Goal: Information Seeking & Learning: Learn about a topic

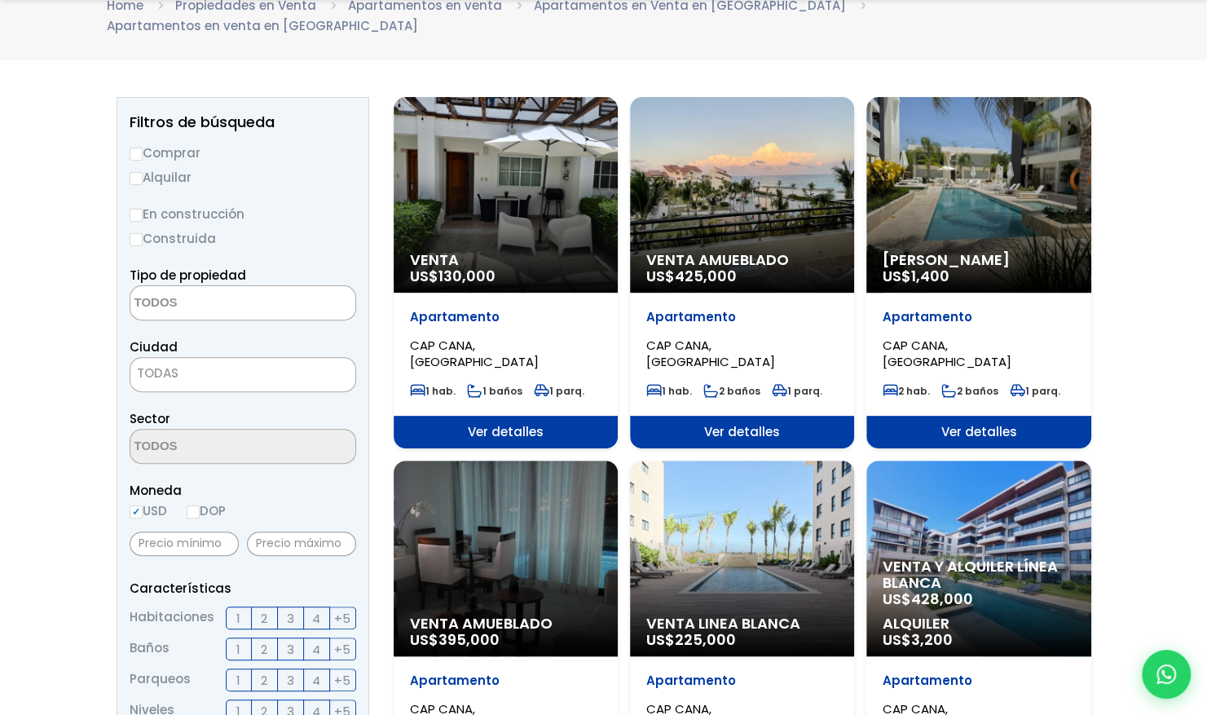
scroll to position [163, 0]
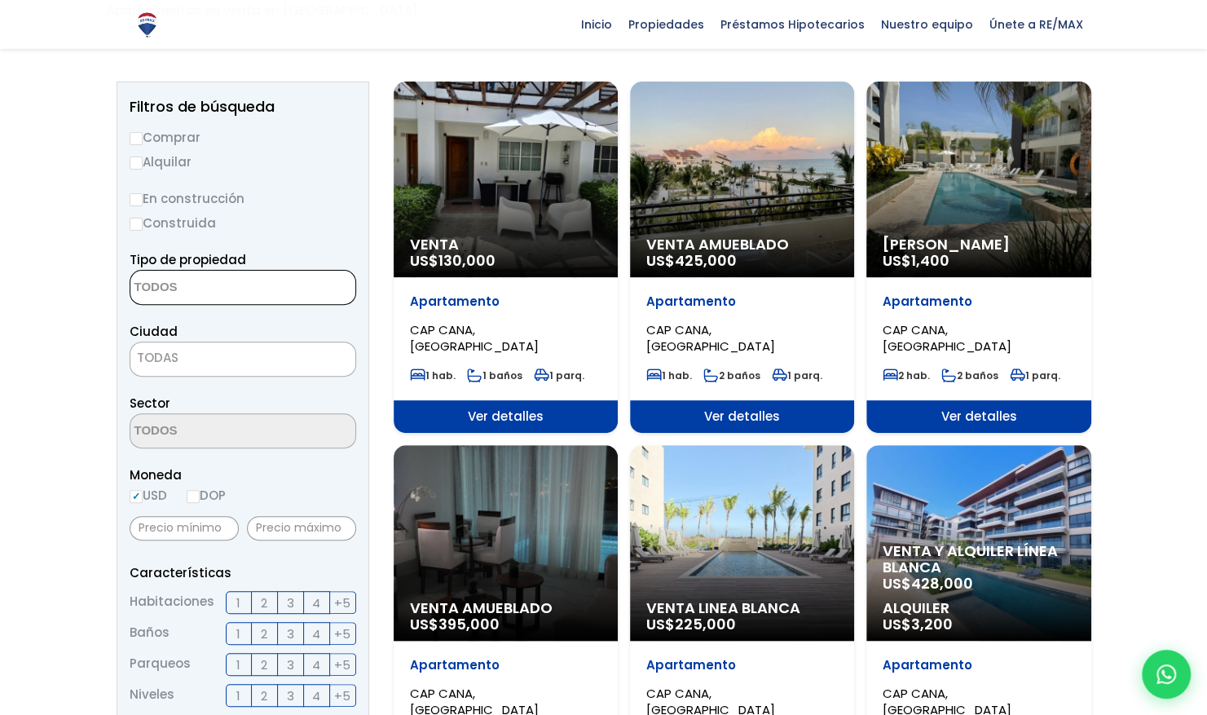
click at [206, 276] on textarea "Search" at bounding box center [209, 288] width 158 height 35
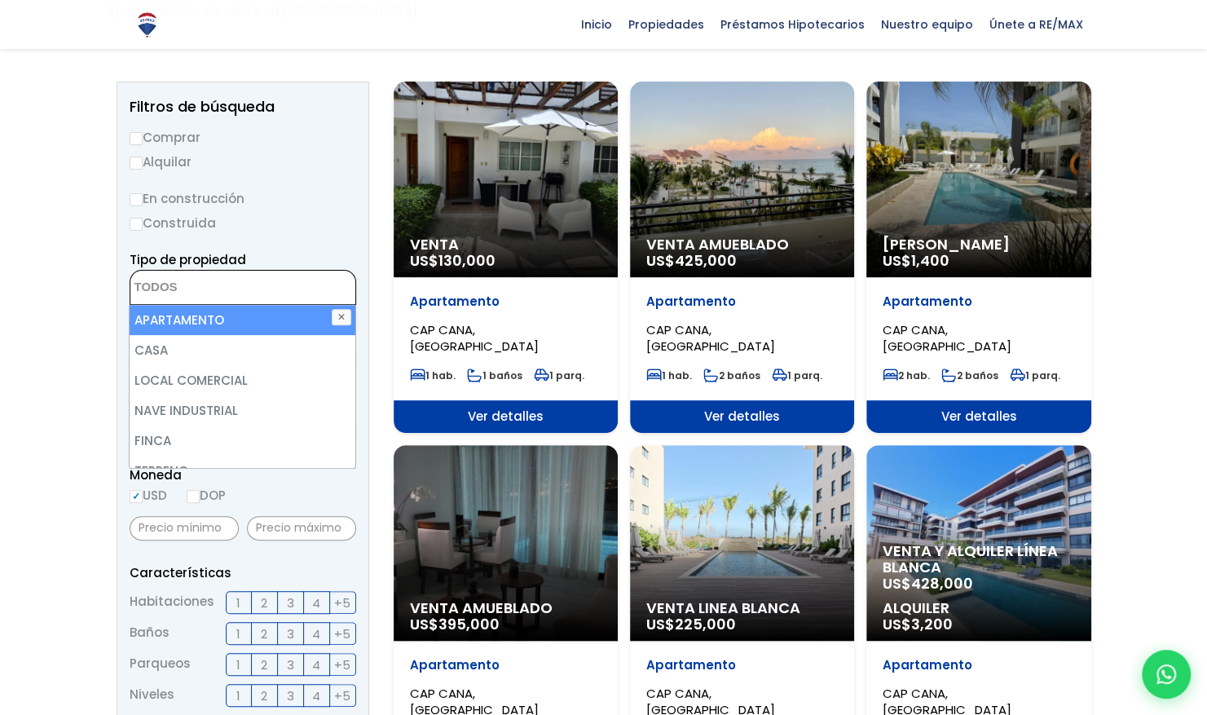
click at [194, 305] on li "APARTAMENTO" at bounding box center [243, 320] width 226 height 30
select select "apartment"
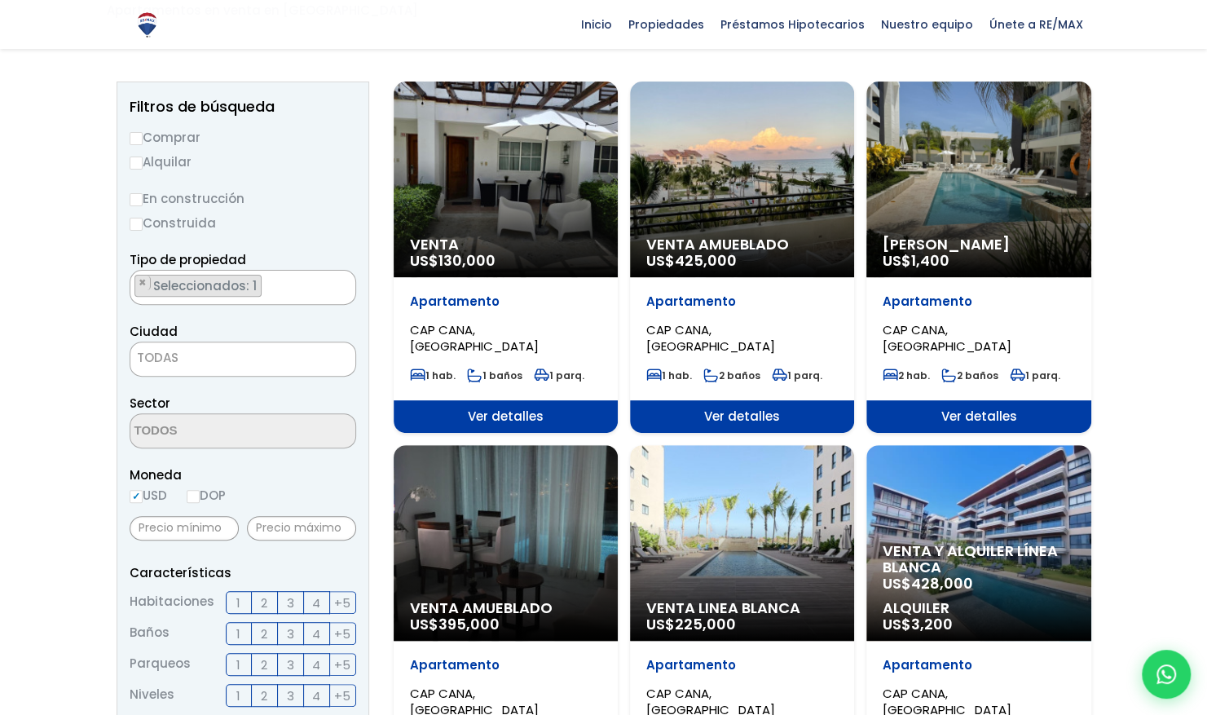
click at [300, 213] on label "Construida" at bounding box center [243, 223] width 227 height 20
click at [0, 0] on input "Construida" at bounding box center [0, 0] width 0 height 0
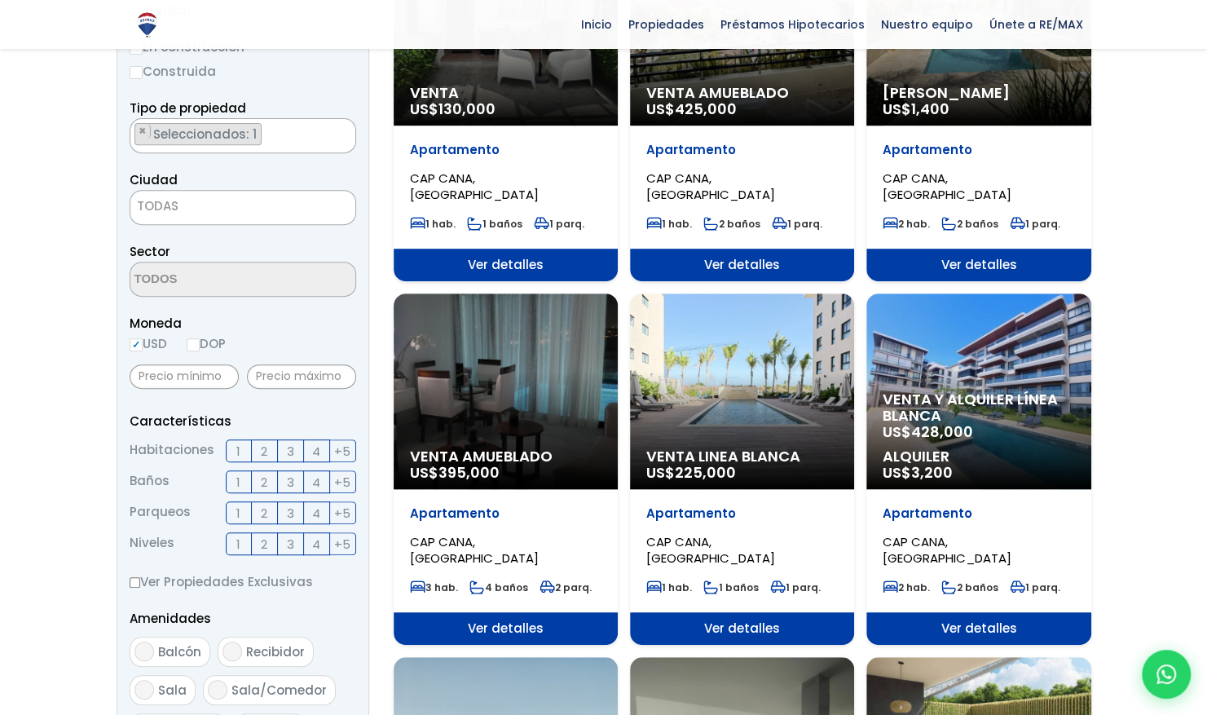
scroll to position [326, 0]
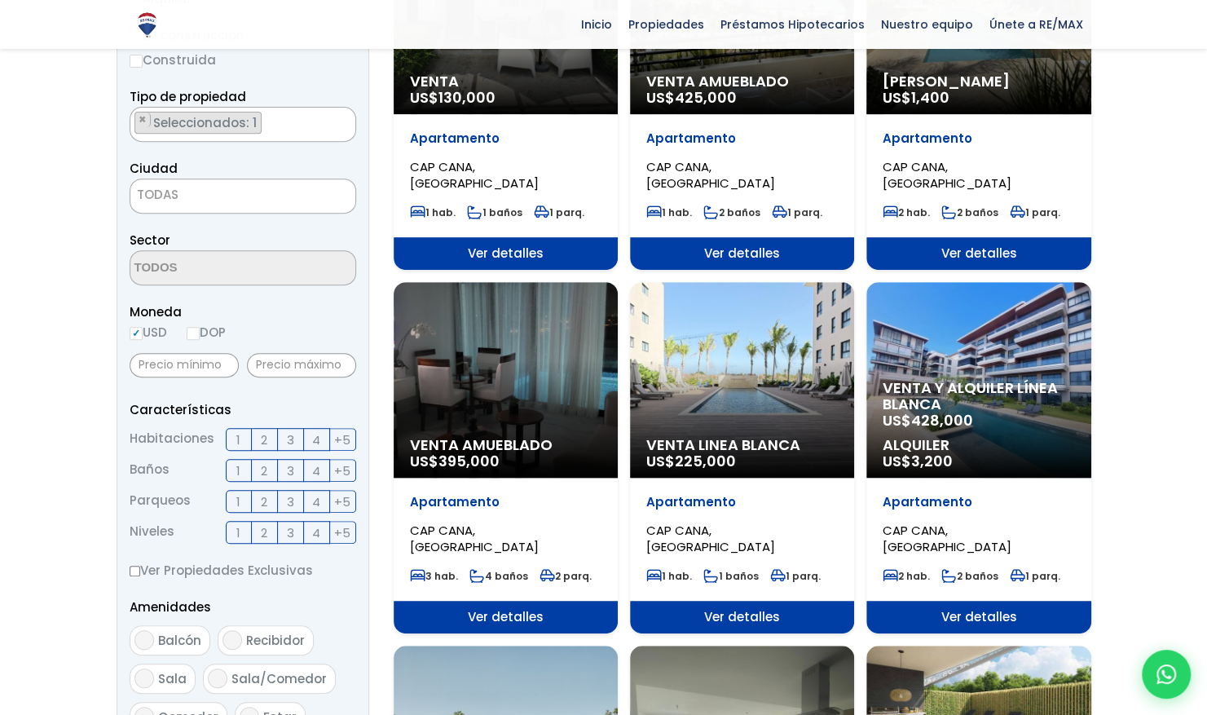
click at [230, 183] on span "TODAS" at bounding box center [242, 194] width 225 height 23
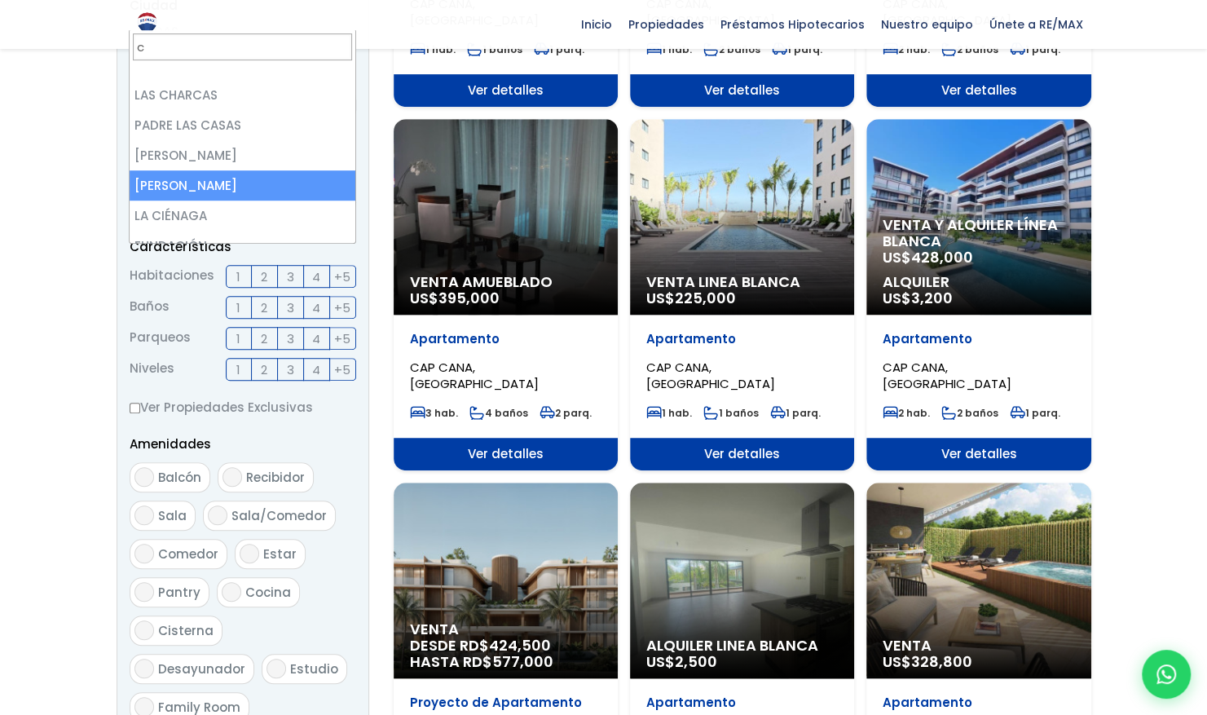
scroll to position [429, 0]
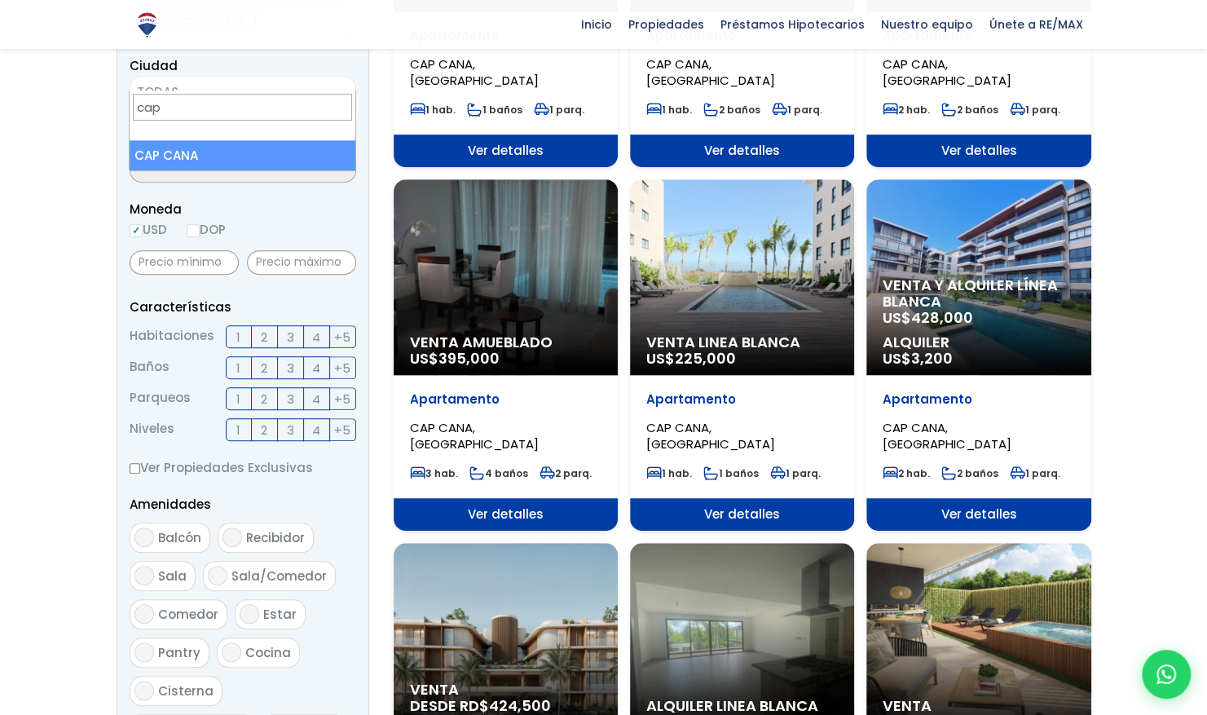
type input "cap"
select select "437"
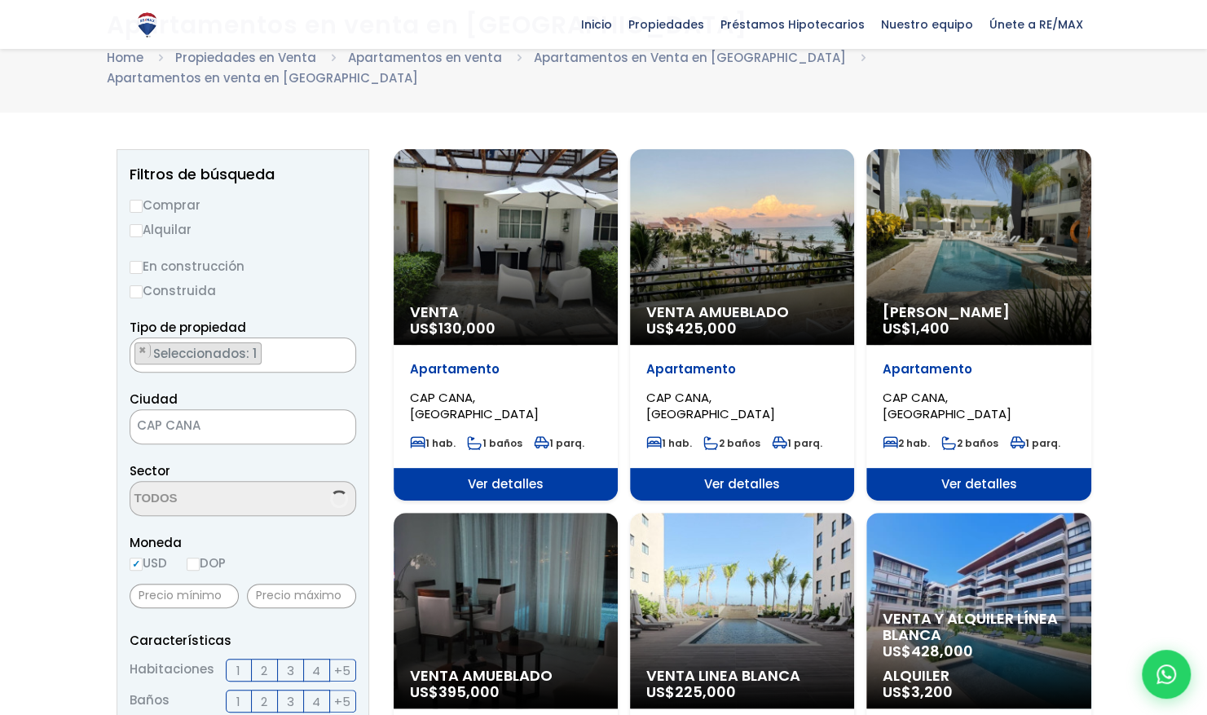
scroll to position [95, 0]
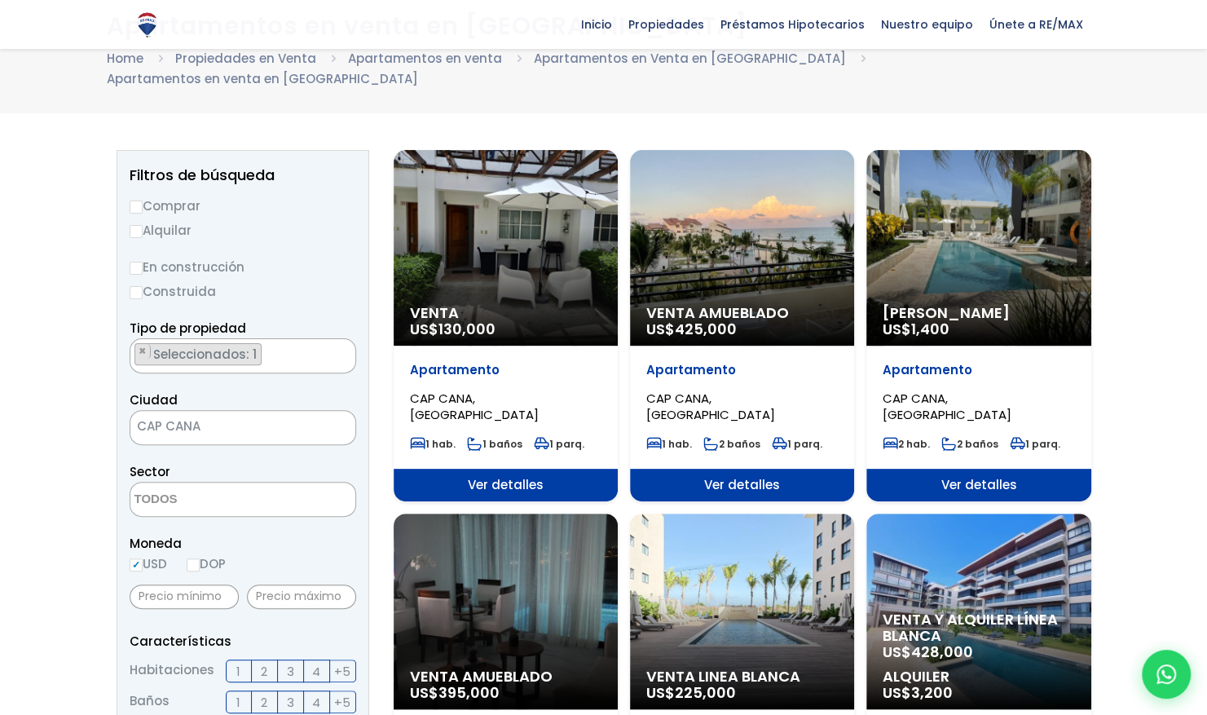
click at [274, 483] on textarea "Search" at bounding box center [209, 500] width 158 height 35
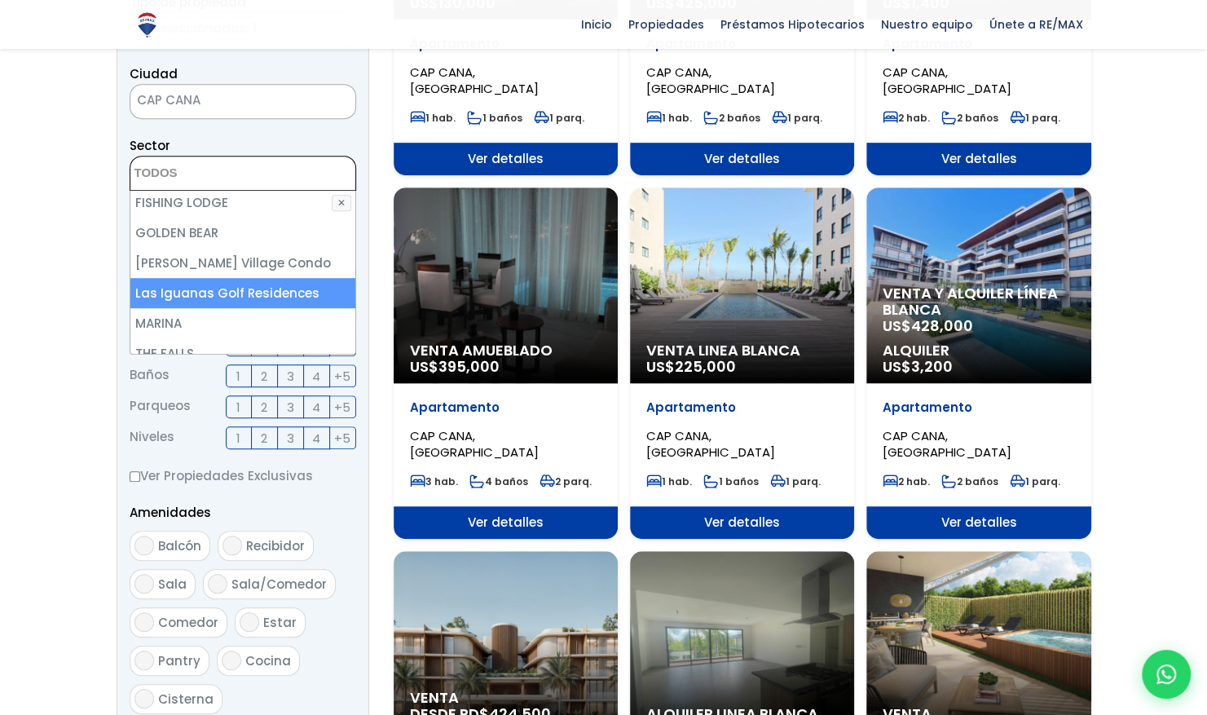
scroll to position [139, 0]
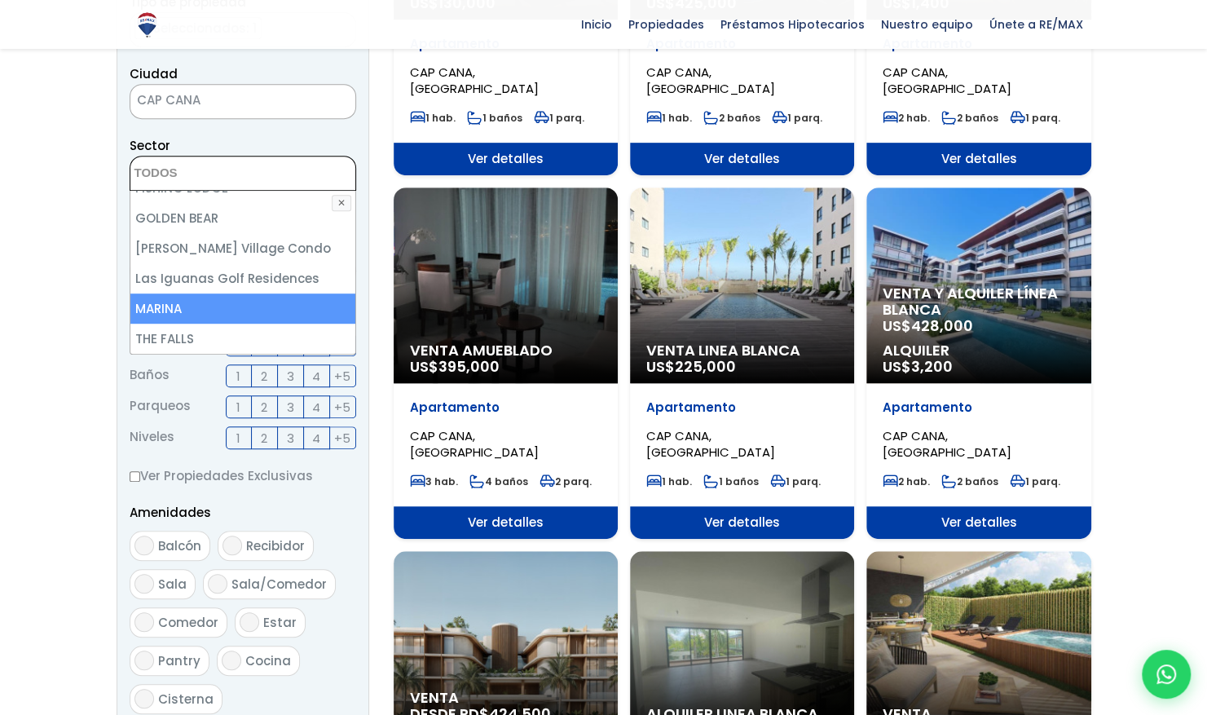
click at [183, 293] on li "MARINA" at bounding box center [243, 308] width 226 height 30
select select "16269"
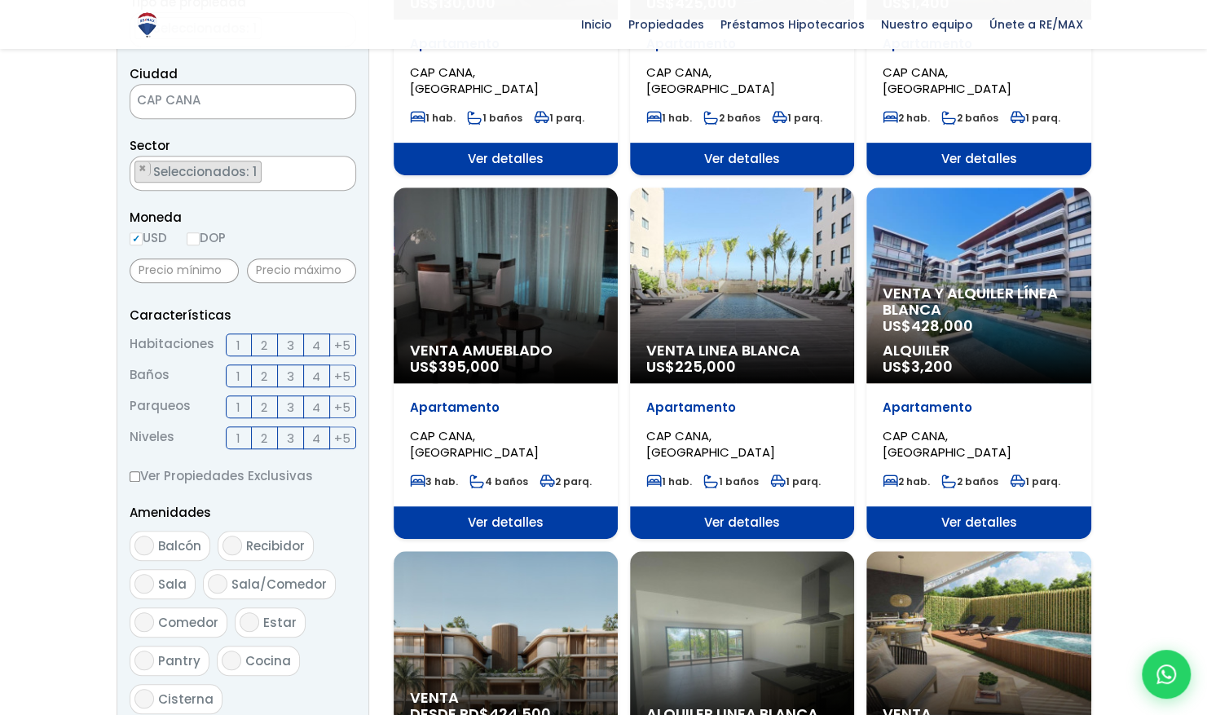
click at [233, 333] on label "1" at bounding box center [239, 344] width 26 height 23
click at [0, 0] on input "1" at bounding box center [0, 0] width 0 height 0
click at [234, 364] on label "1" at bounding box center [239, 375] width 26 height 23
click at [0, 0] on input "1" at bounding box center [0, 0] width 0 height 0
click at [263, 335] on span "2" at bounding box center [264, 345] width 7 height 20
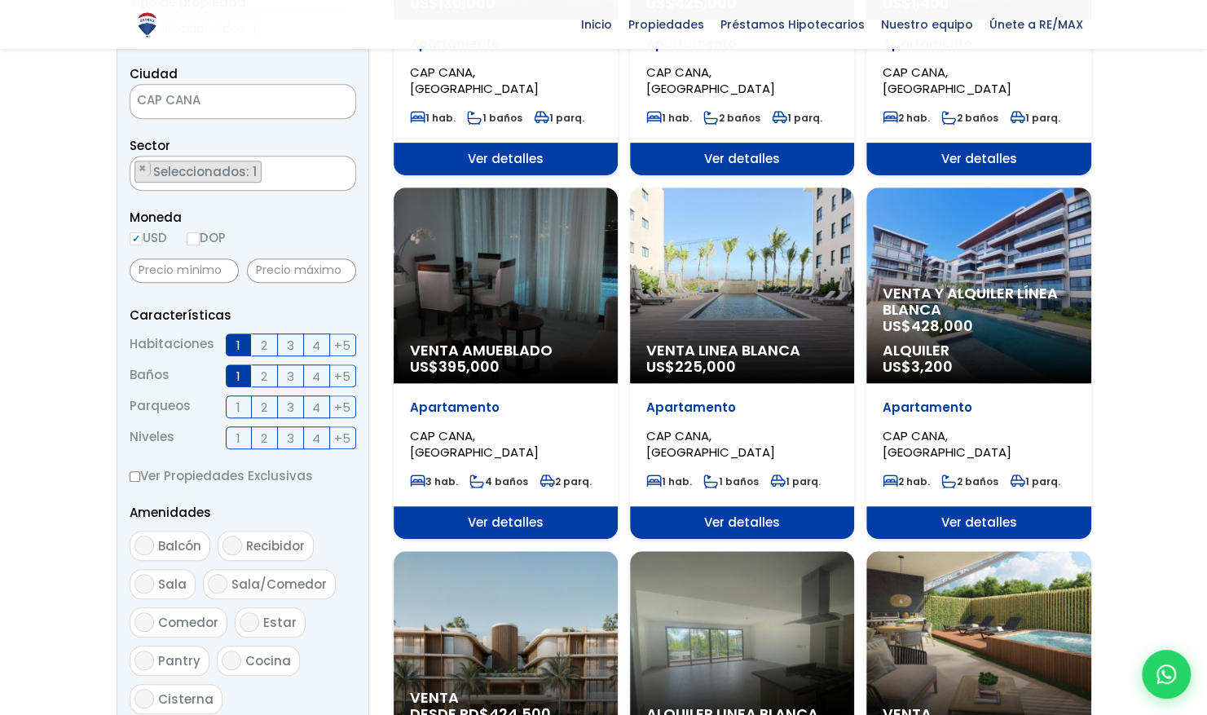
click at [0, 0] on input "2" at bounding box center [0, 0] width 0 height 0
click at [268, 364] on label "2" at bounding box center [265, 375] width 26 height 23
click at [0, 0] on input "2" at bounding box center [0, 0] width 0 height 0
click at [246, 364] on label "1" at bounding box center [239, 375] width 26 height 23
click at [0, 0] on input "1" at bounding box center [0, 0] width 0 height 0
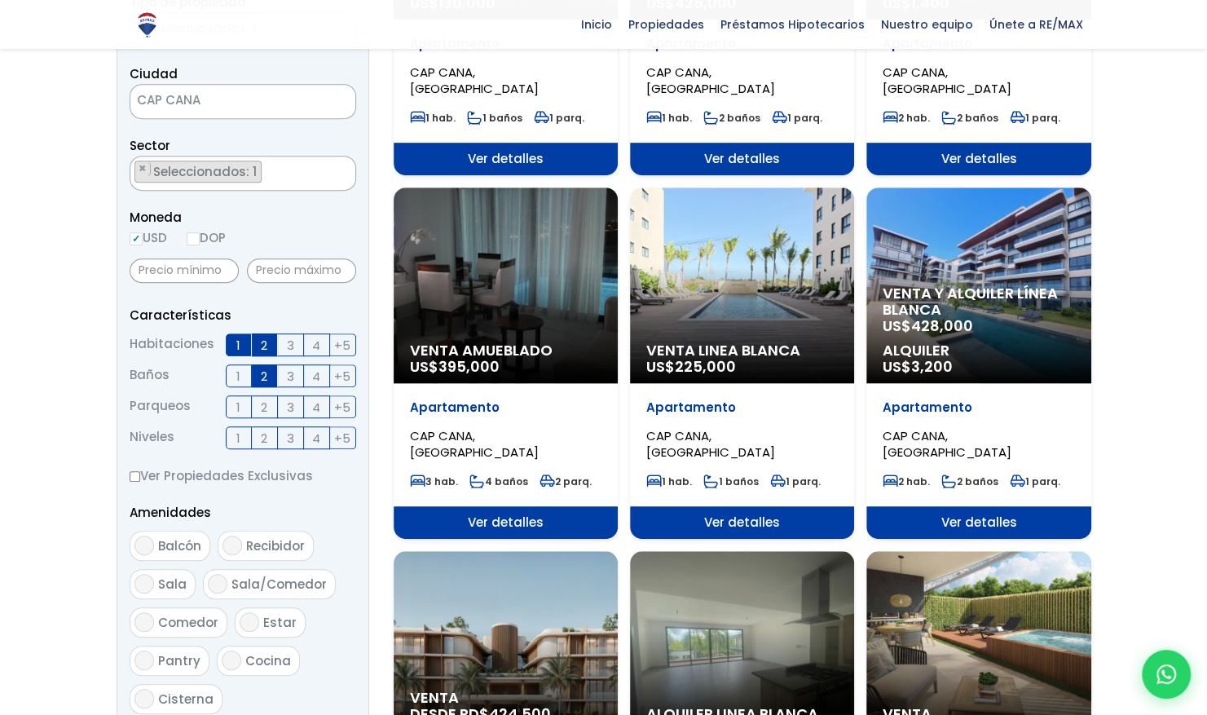
click at [239, 335] on span "1" at bounding box center [238, 345] width 4 height 20
click at [0, 0] on input "1" at bounding box center [0, 0] width 0 height 0
click at [269, 305] on p "Características" at bounding box center [243, 315] width 227 height 20
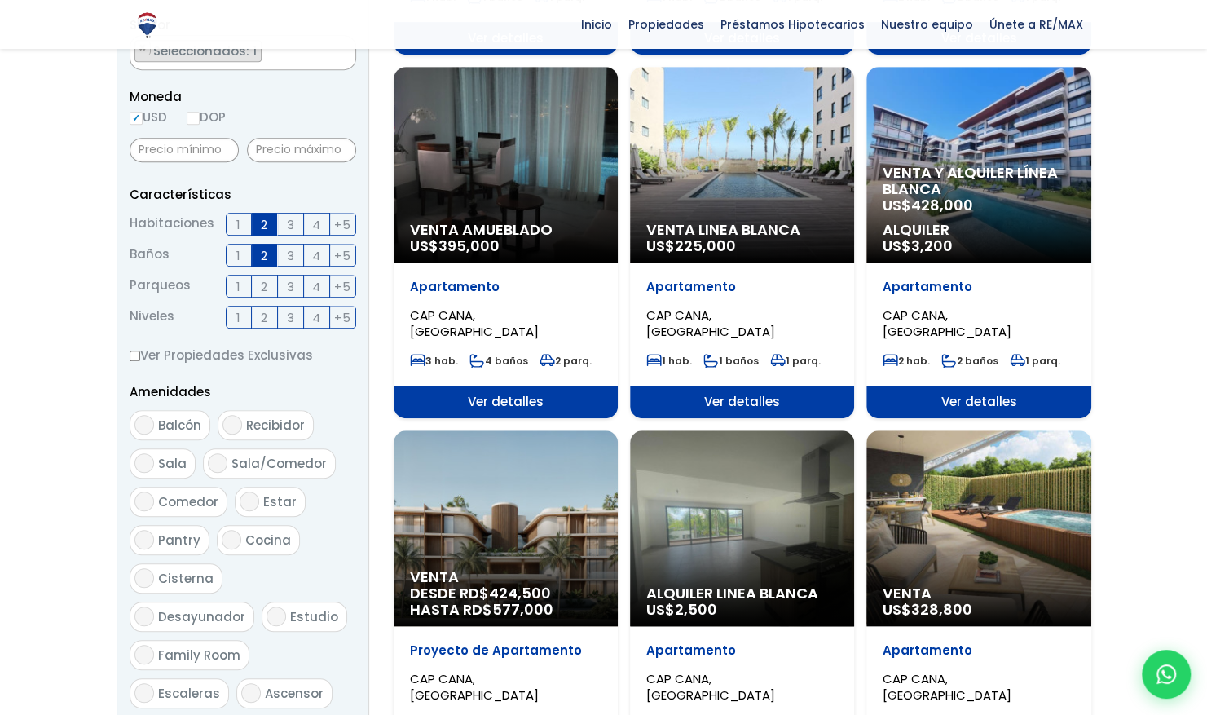
scroll to position [584, 0]
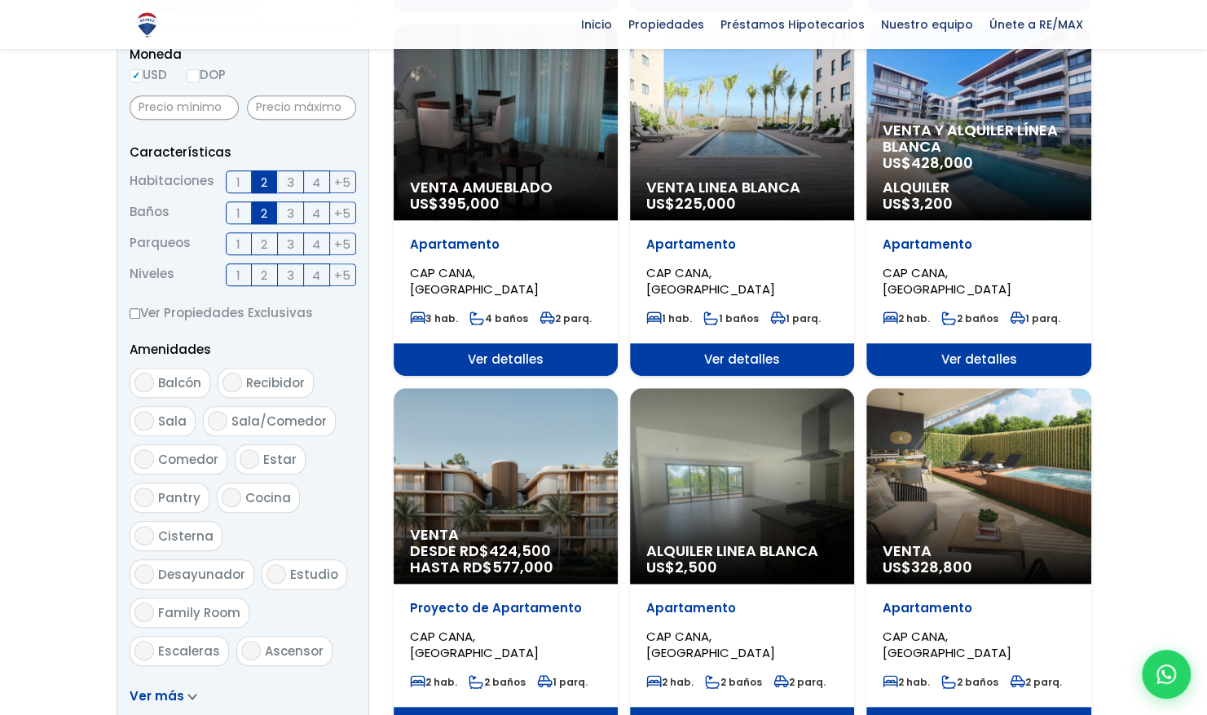
click at [153, 368] on label "Balcón" at bounding box center [170, 383] width 81 height 30
click at [153, 373] on input "Balcón" at bounding box center [145, 383] width 20 height 20
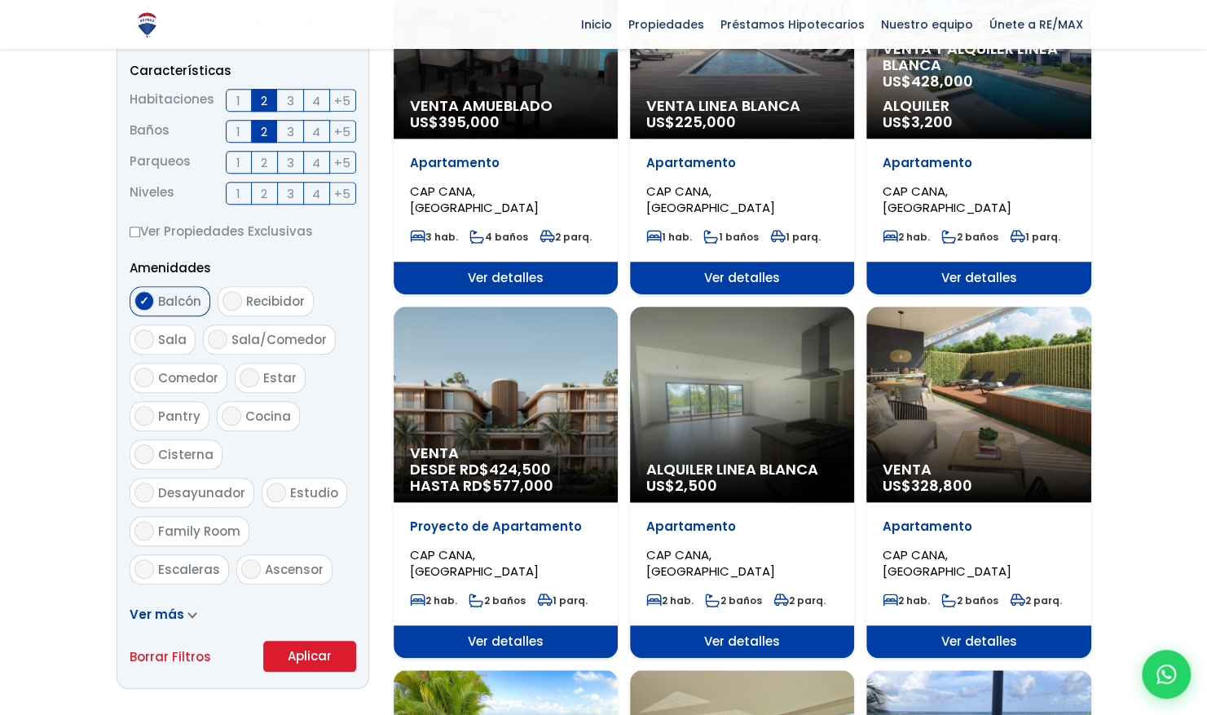
click at [163, 293] on span "Balcón" at bounding box center [179, 301] width 43 height 17
click at [154, 291] on input "Balcón" at bounding box center [145, 301] width 20 height 20
checkbox input "false"
click at [333, 641] on button "Aplicar" at bounding box center [309, 656] width 93 height 31
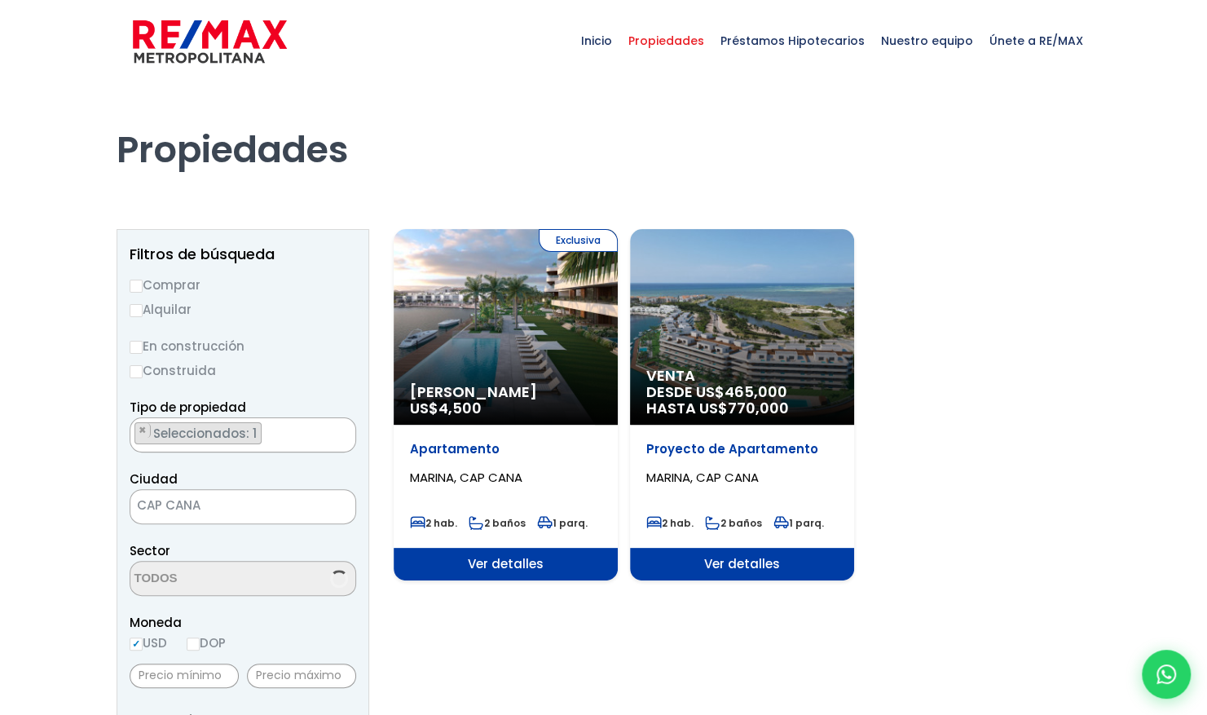
scroll to position [148, 0]
select select "16269"
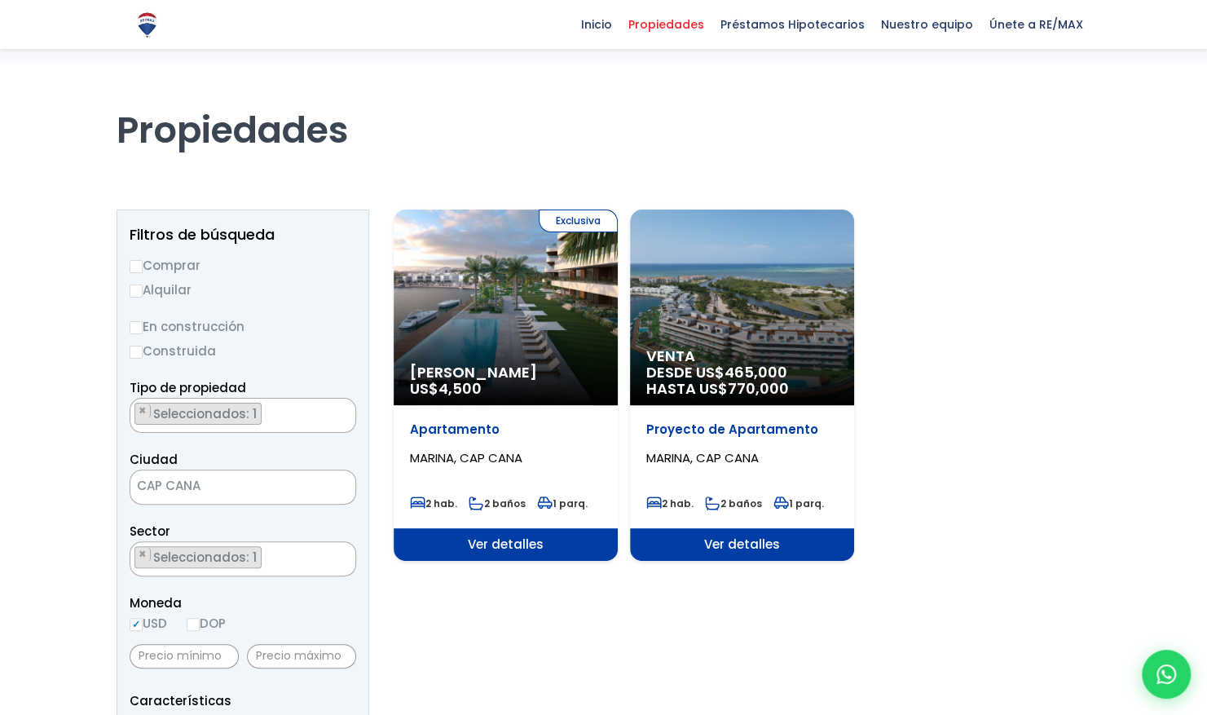
scroll to position [0, 0]
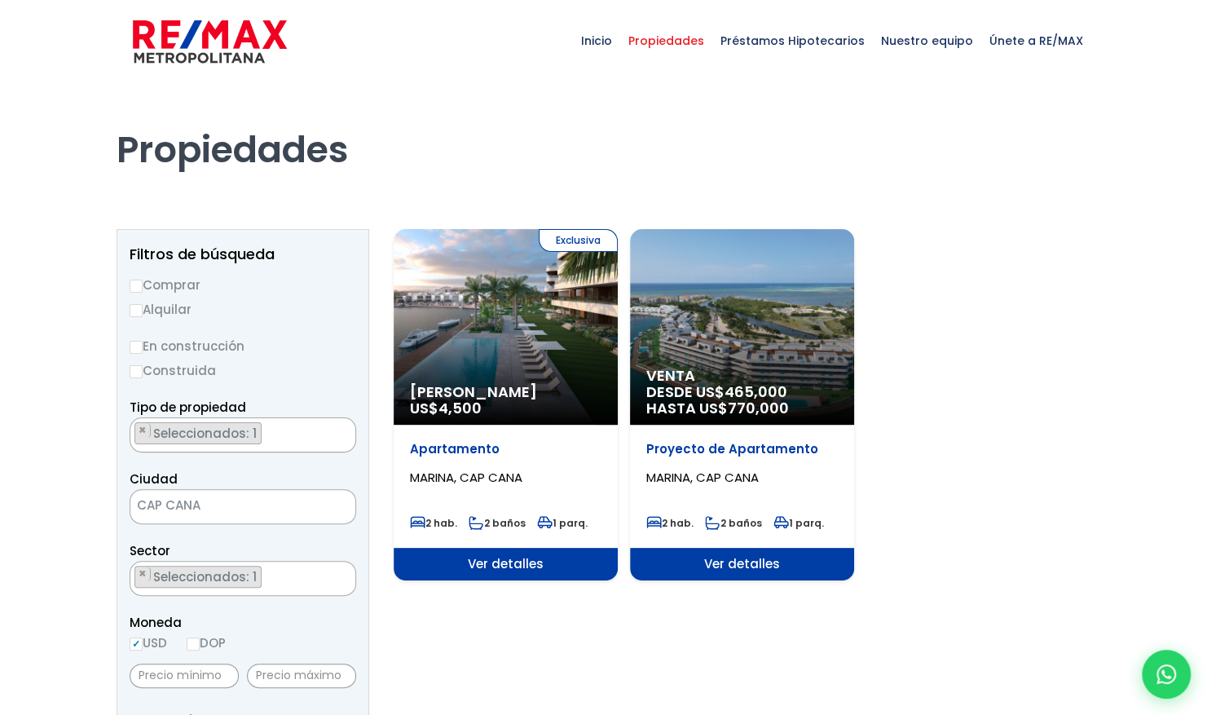
click at [137, 365] on input "Construida" at bounding box center [136, 371] width 13 height 13
radio input "true"
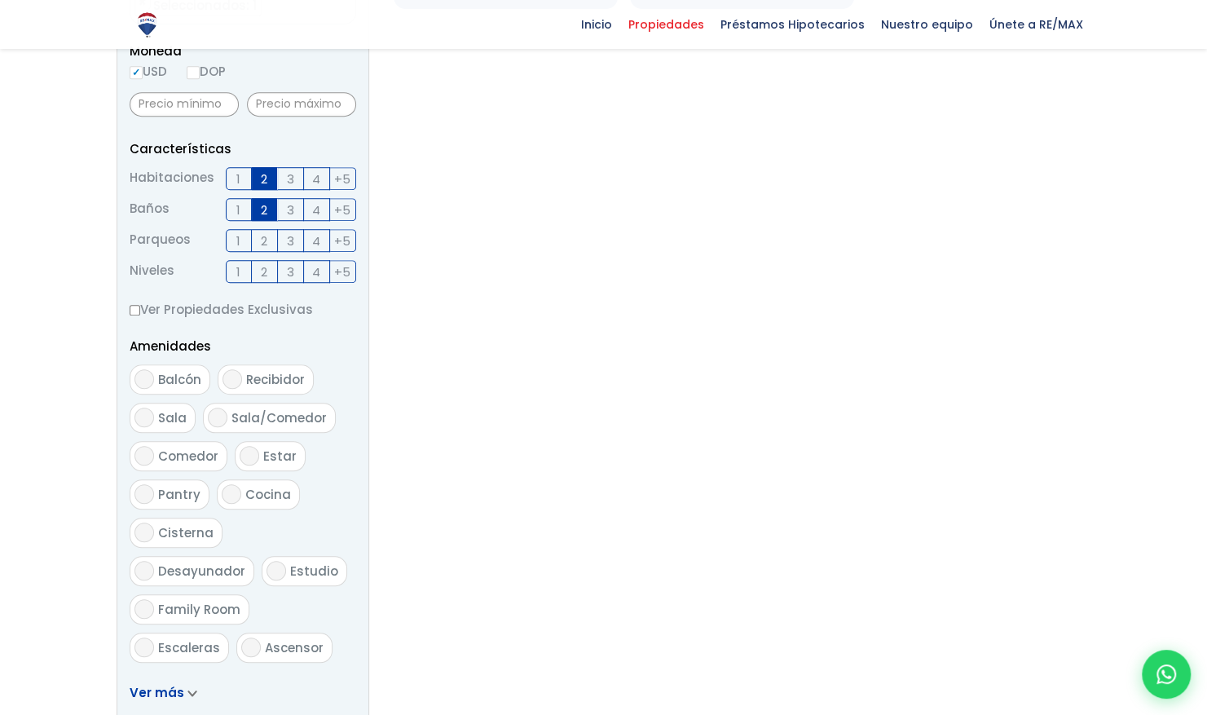
scroll to position [408, 0]
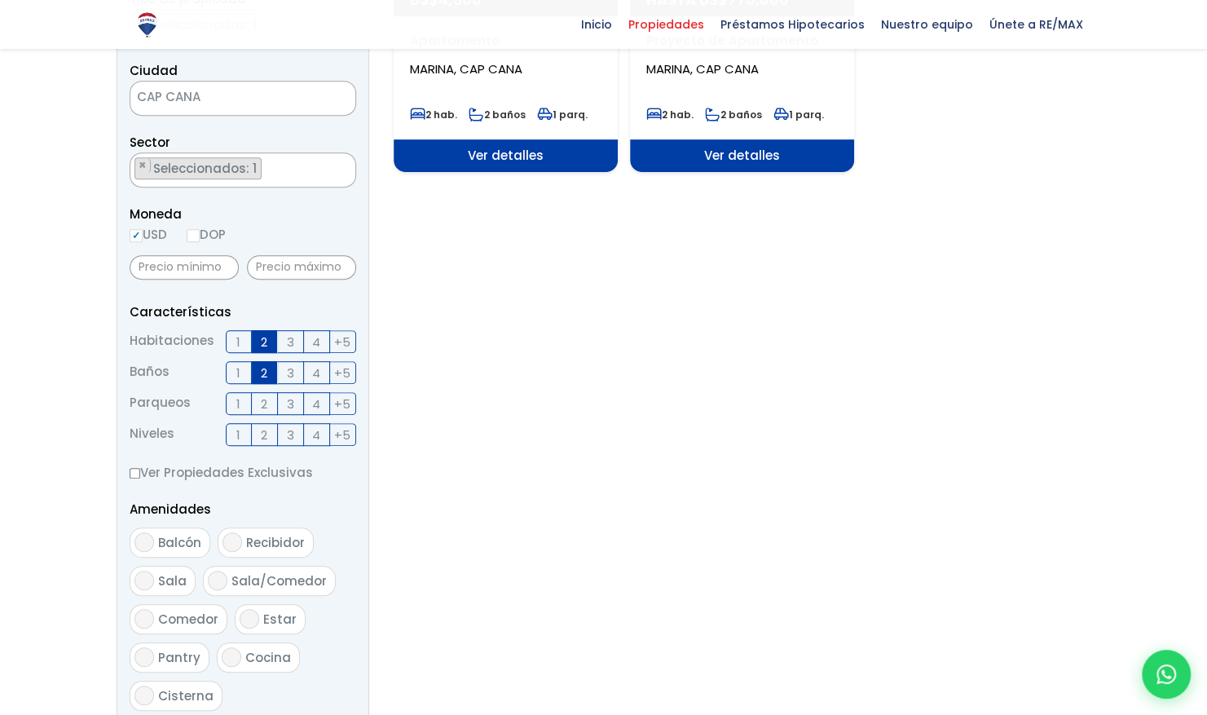
click at [245, 341] on label "1" at bounding box center [239, 341] width 26 height 23
click at [0, 0] on input "1" at bounding box center [0, 0] width 0 height 0
click at [247, 368] on label "1" at bounding box center [239, 372] width 26 height 23
click at [0, 0] on input "1" at bounding box center [0, 0] width 0 height 0
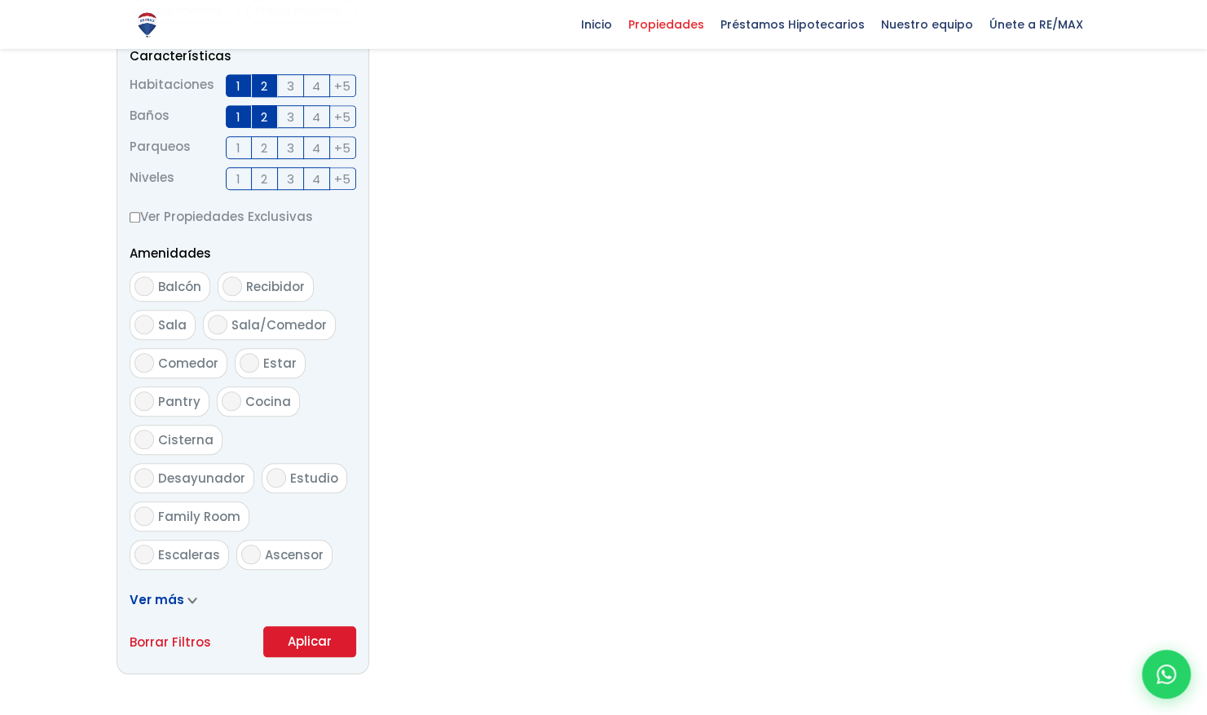
scroll to position [815, 0]
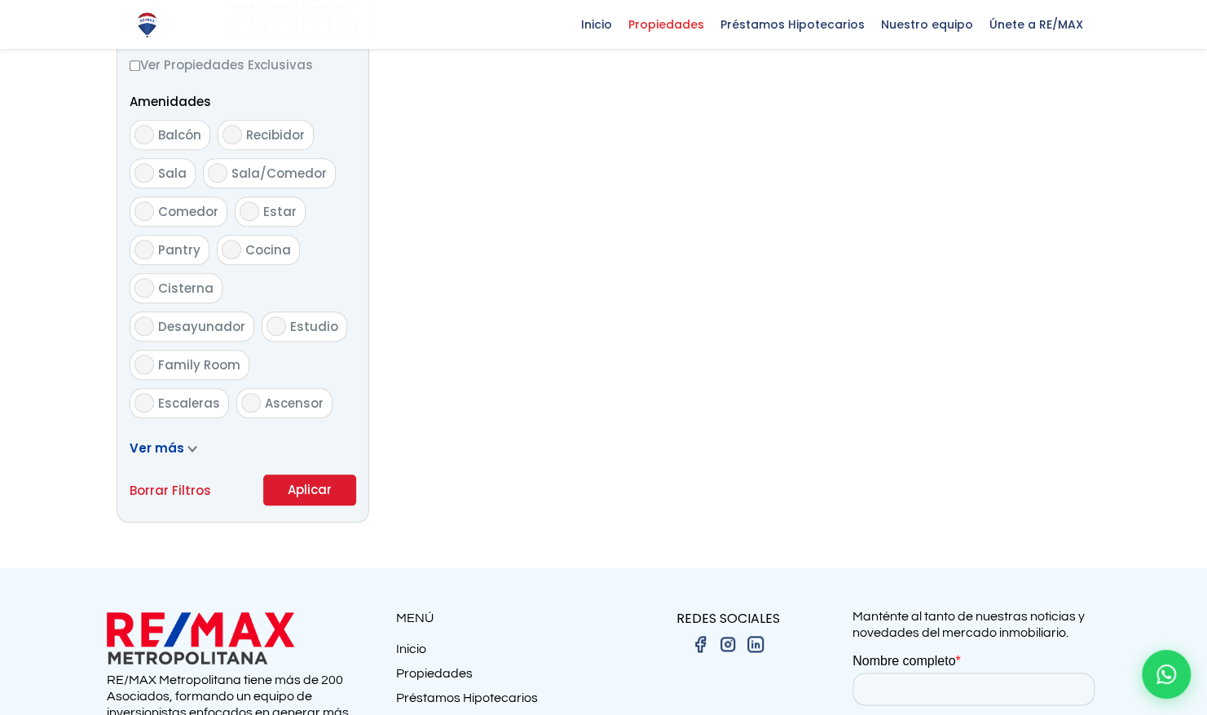
click at [290, 477] on button "Aplicar" at bounding box center [309, 489] width 93 height 31
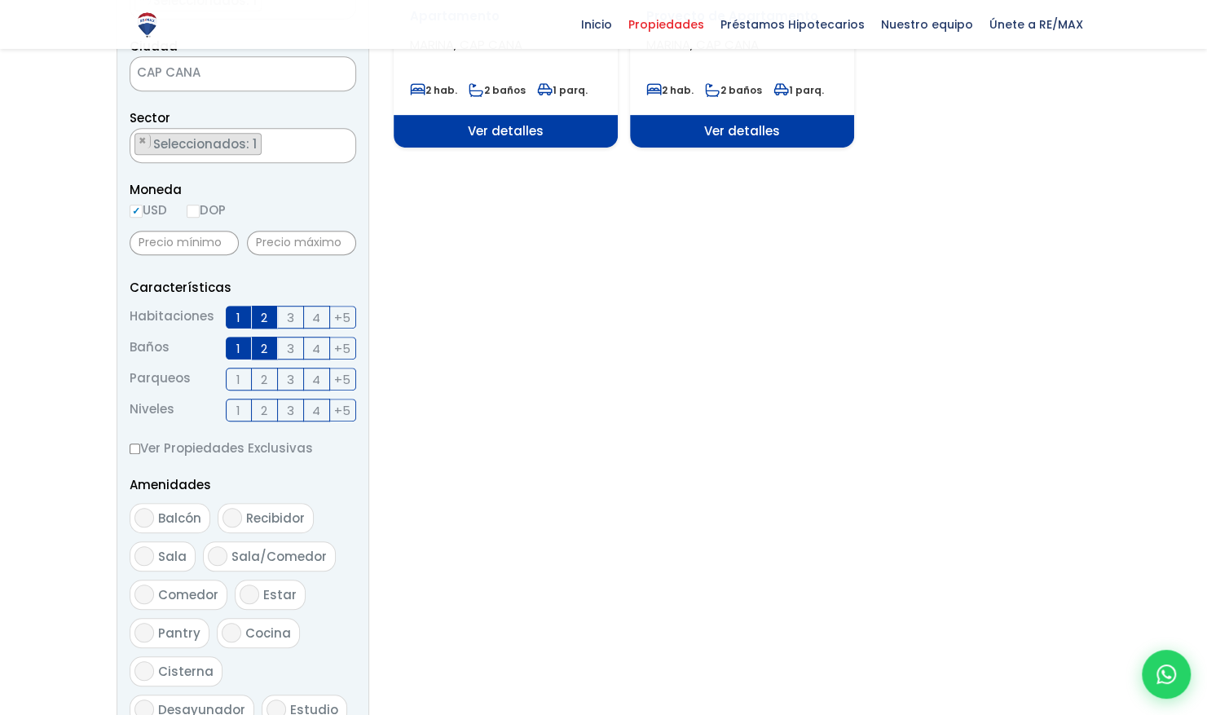
scroll to position [326, 0]
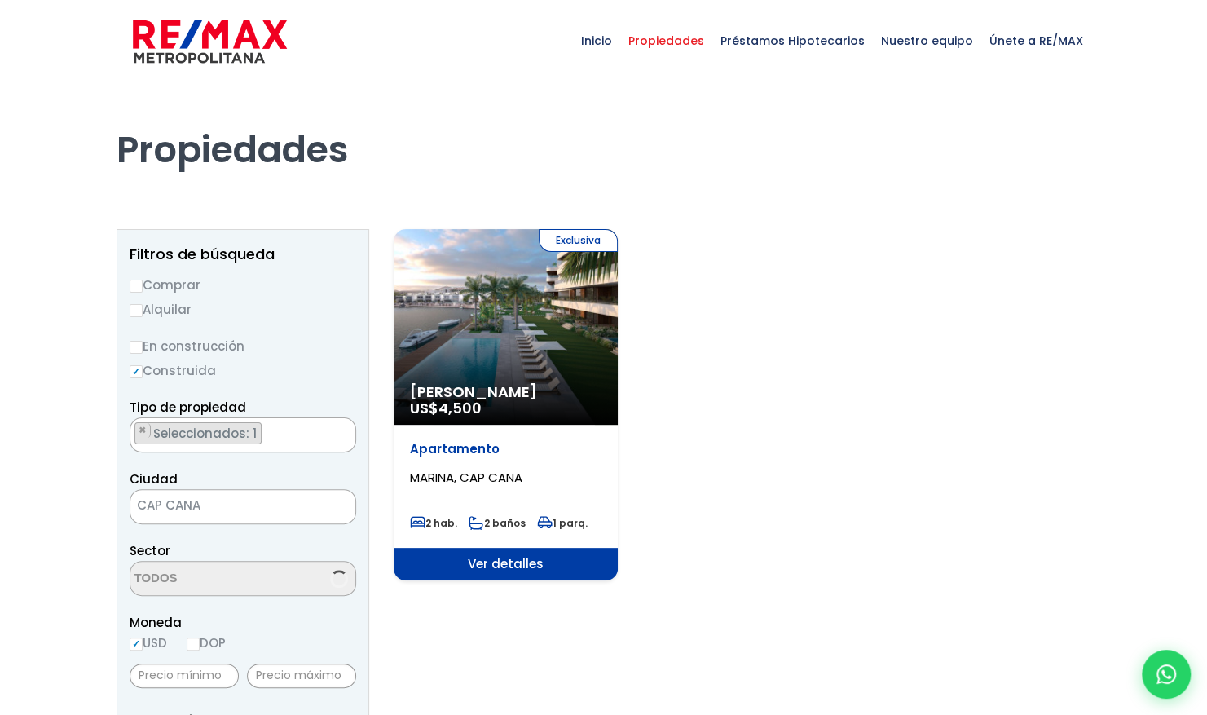
select select "16269"
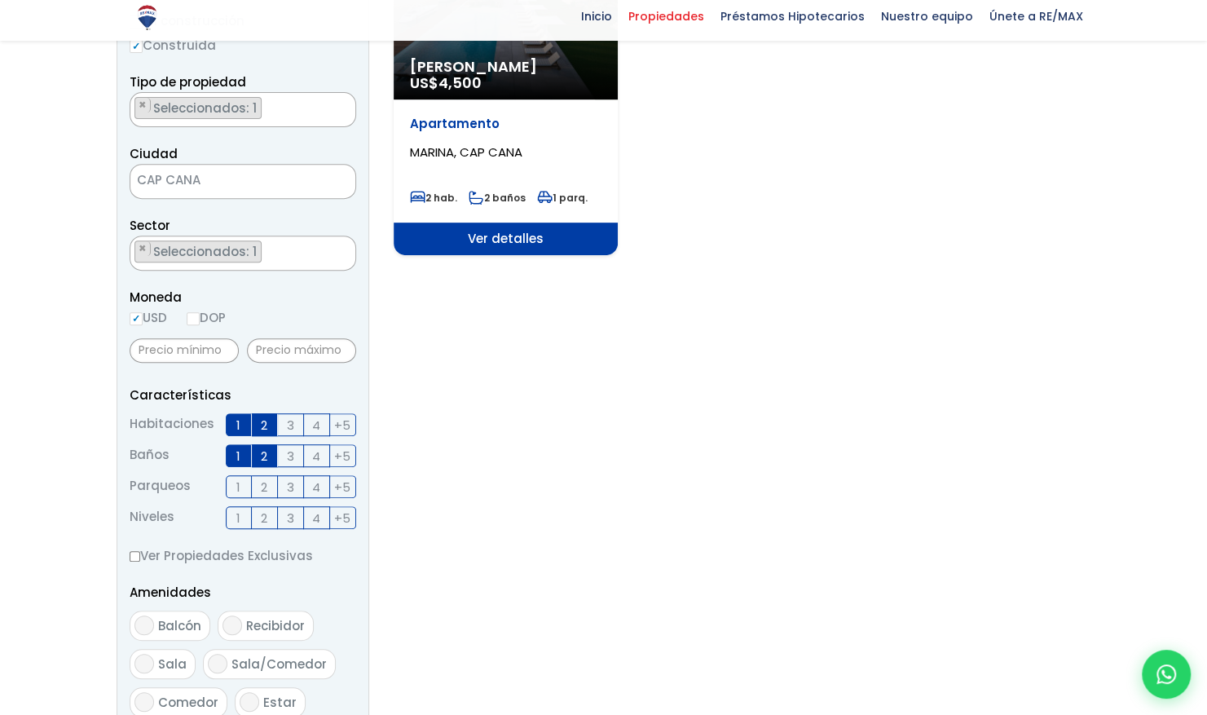
scroll to position [326, 0]
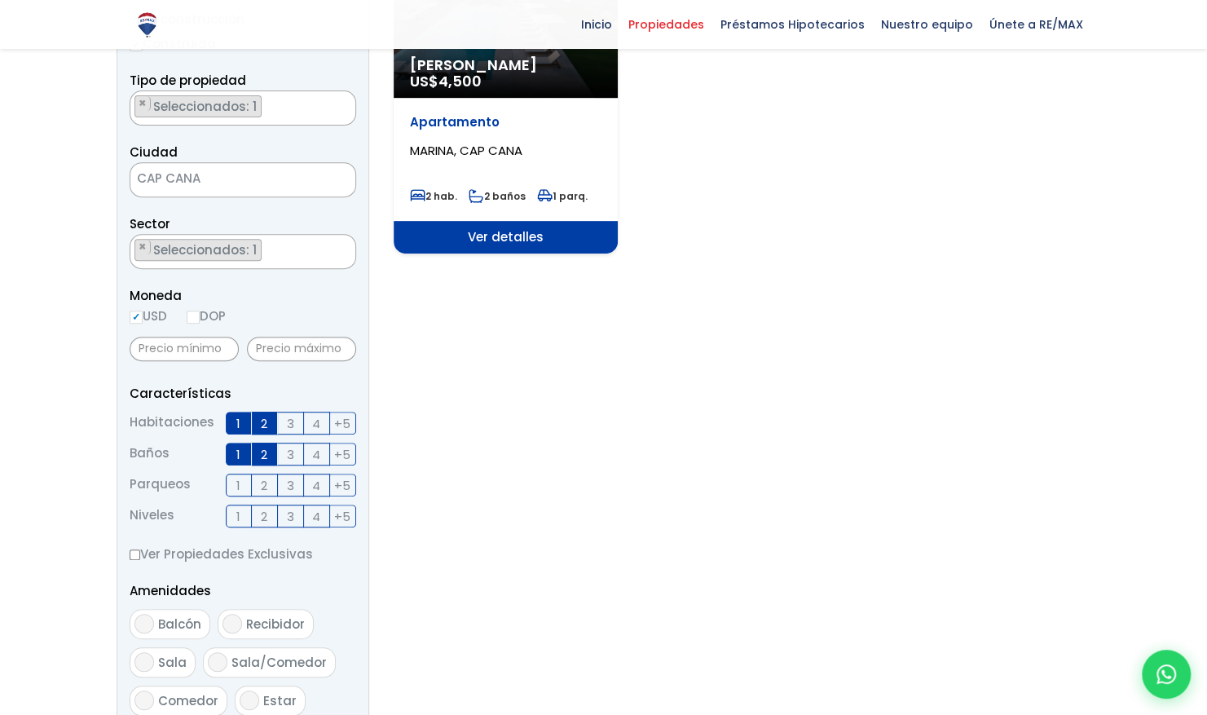
click at [221, 178] on span "CAP CANA" at bounding box center [222, 178] width 184 height 23
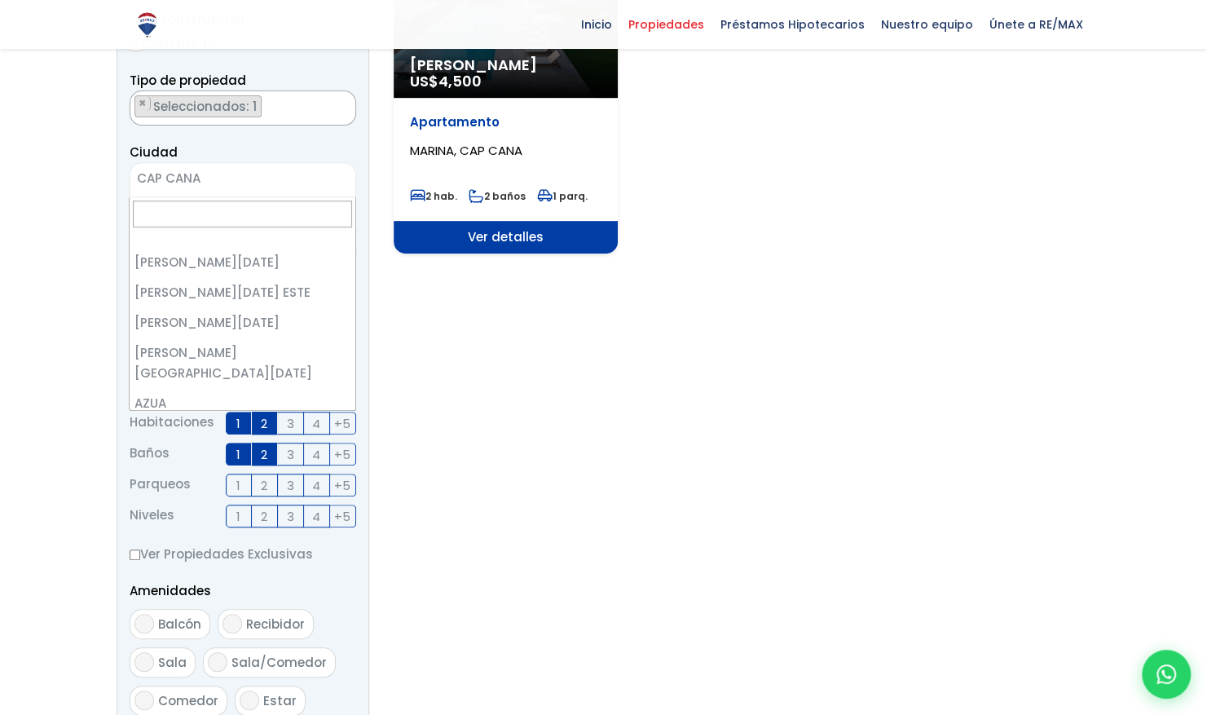
scroll to position [4766, 0]
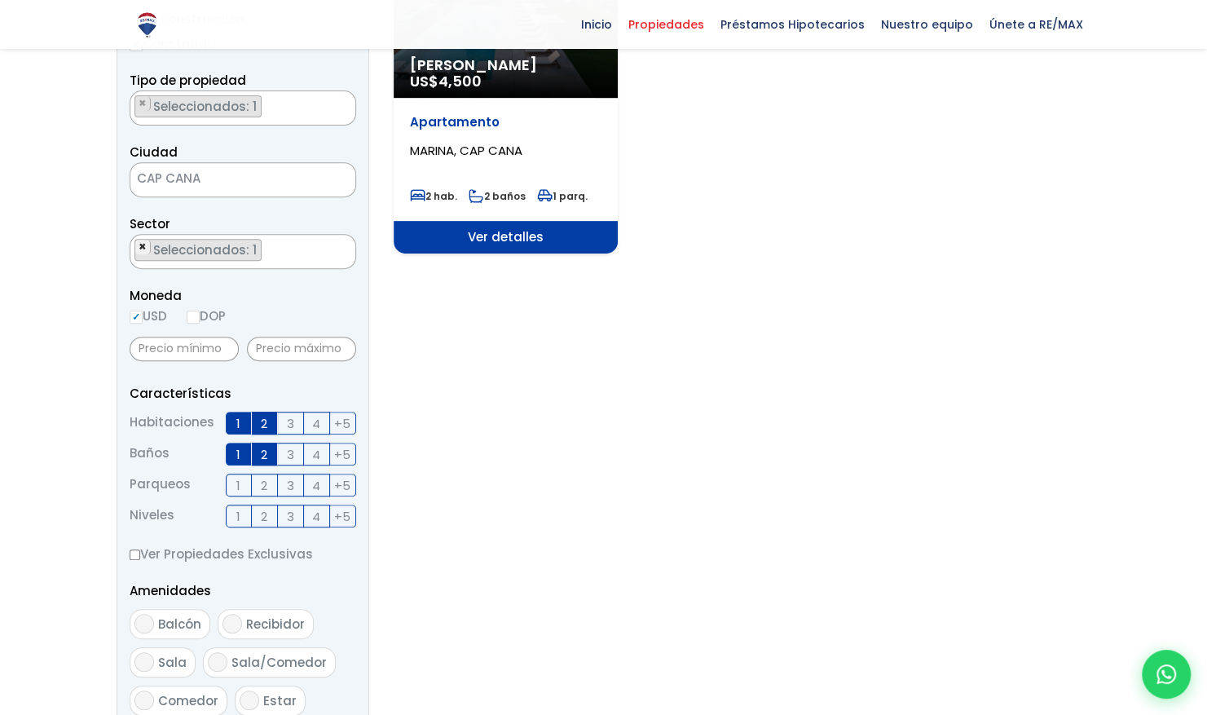
click at [140, 245] on span "×" at bounding box center [143, 247] width 8 height 15
select select
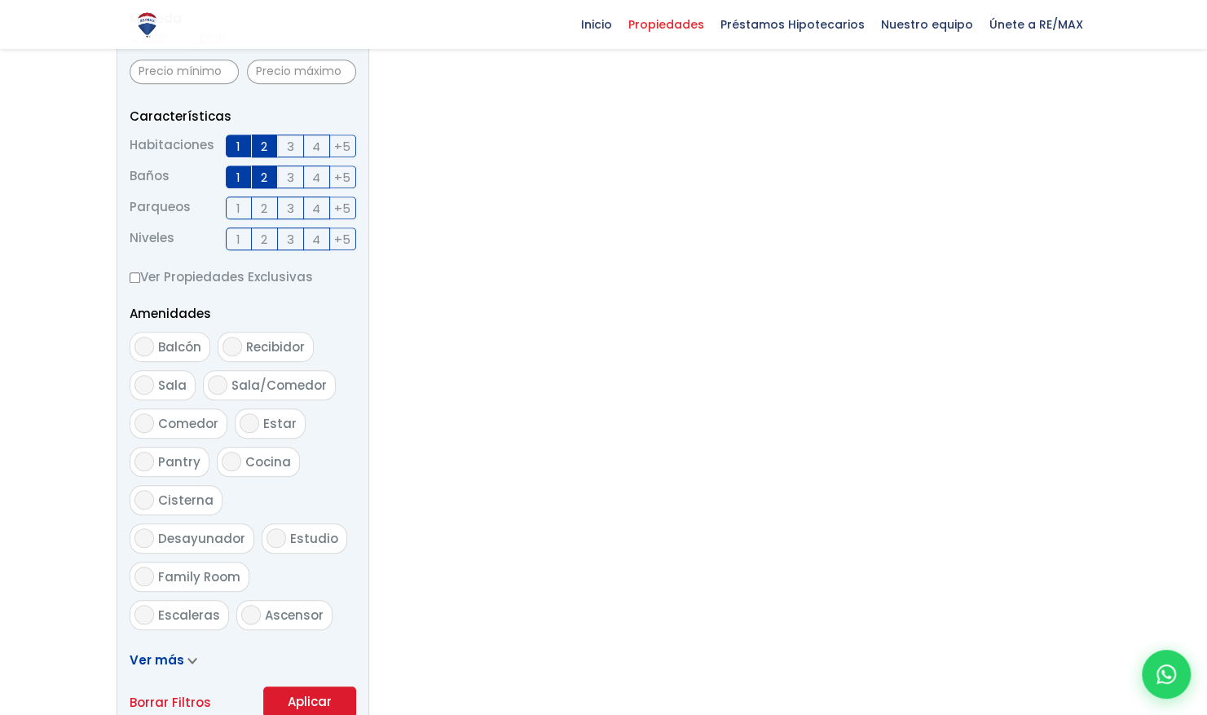
scroll to position [734, 0]
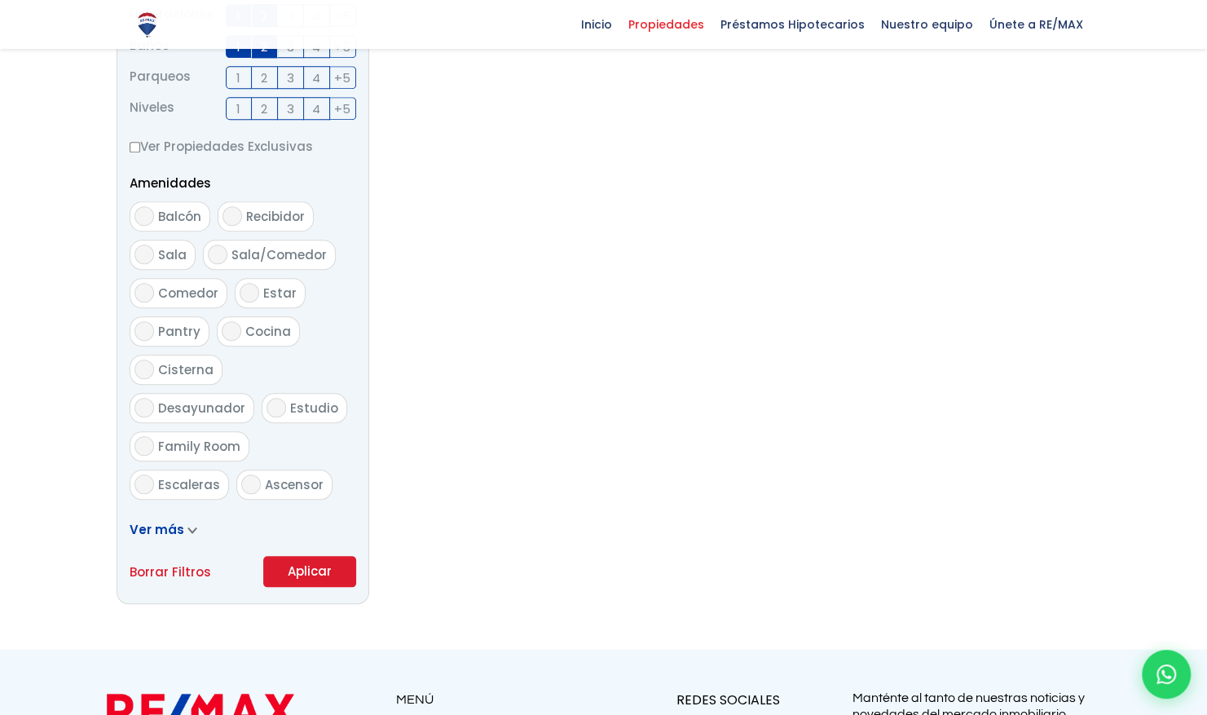
click at [316, 572] on button "Aplicar" at bounding box center [309, 571] width 93 height 31
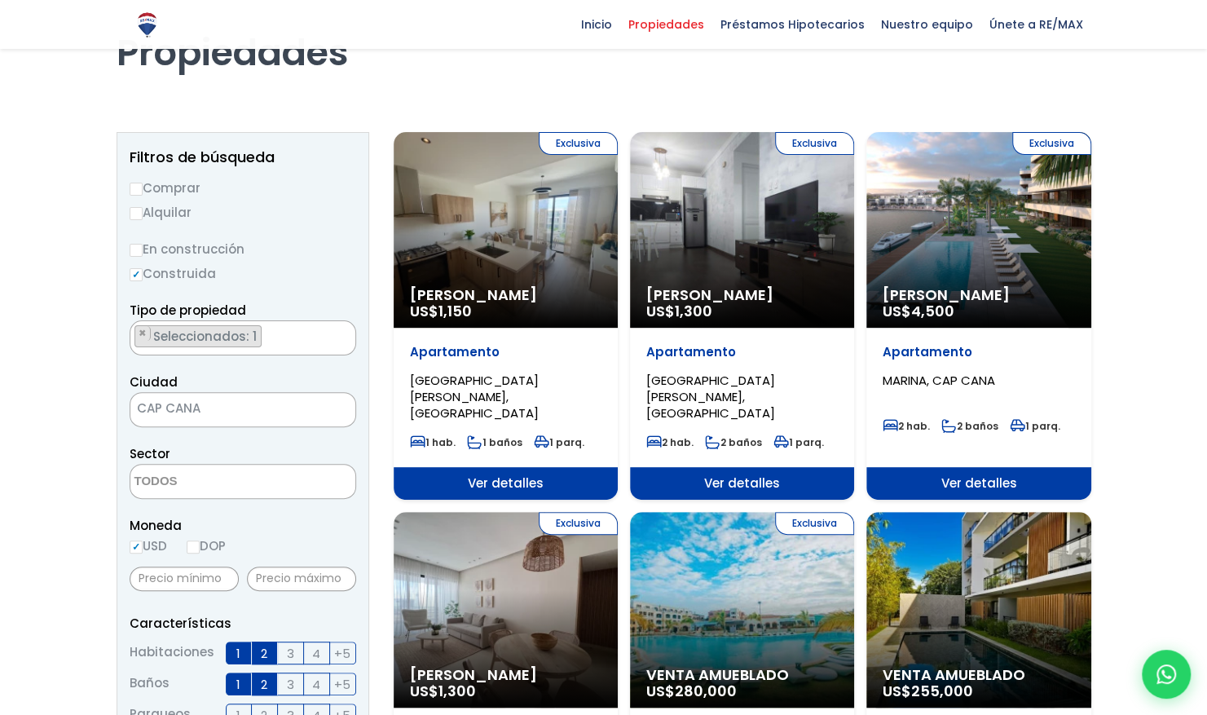
scroll to position [82, 0]
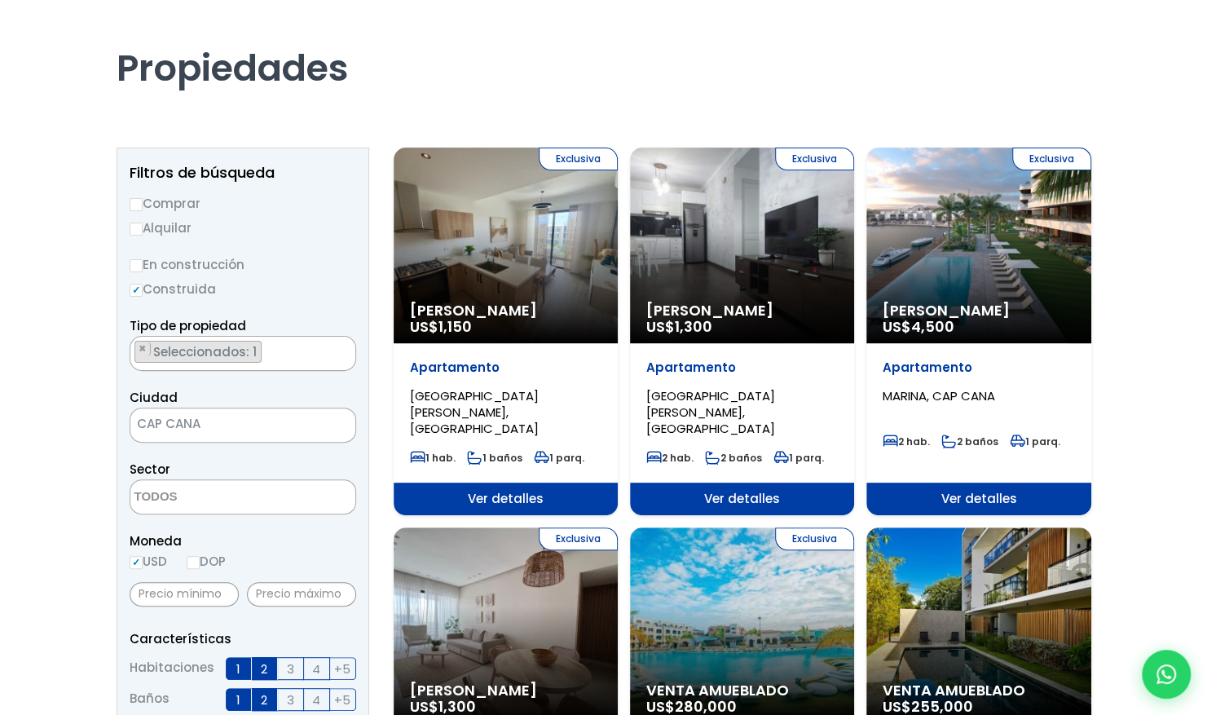
click at [138, 205] on input "Comprar" at bounding box center [136, 204] width 13 height 13
radio input "true"
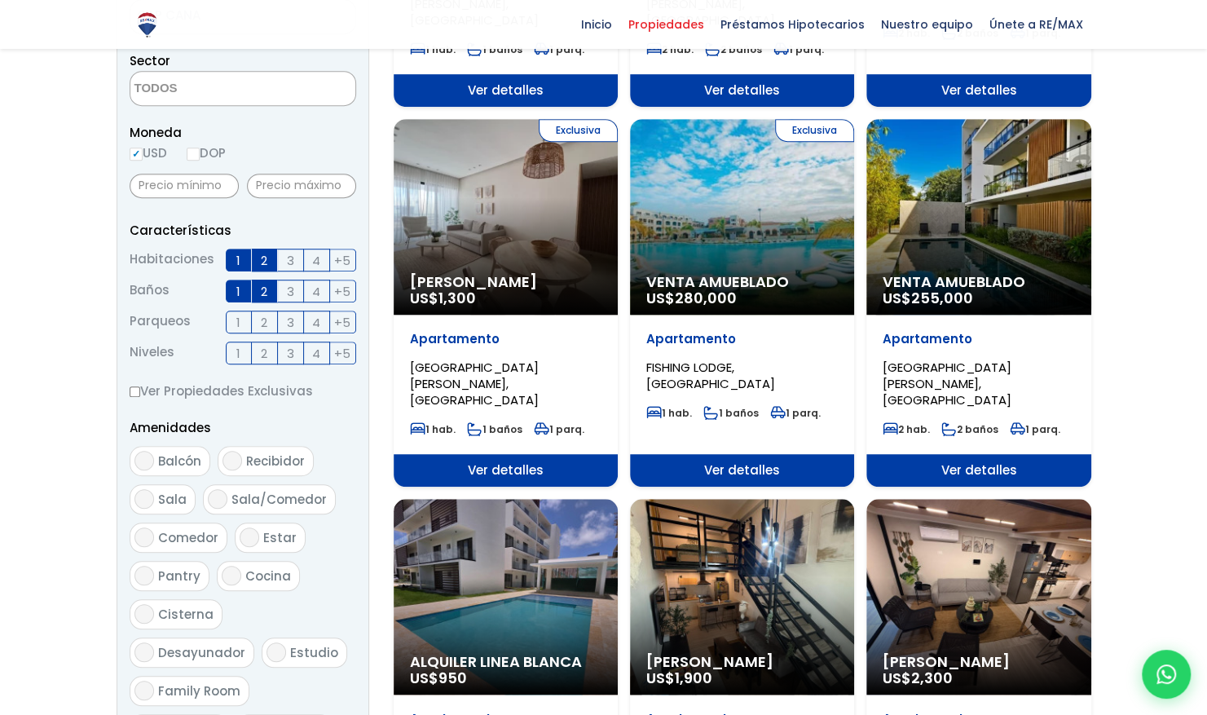
scroll to position [897, 0]
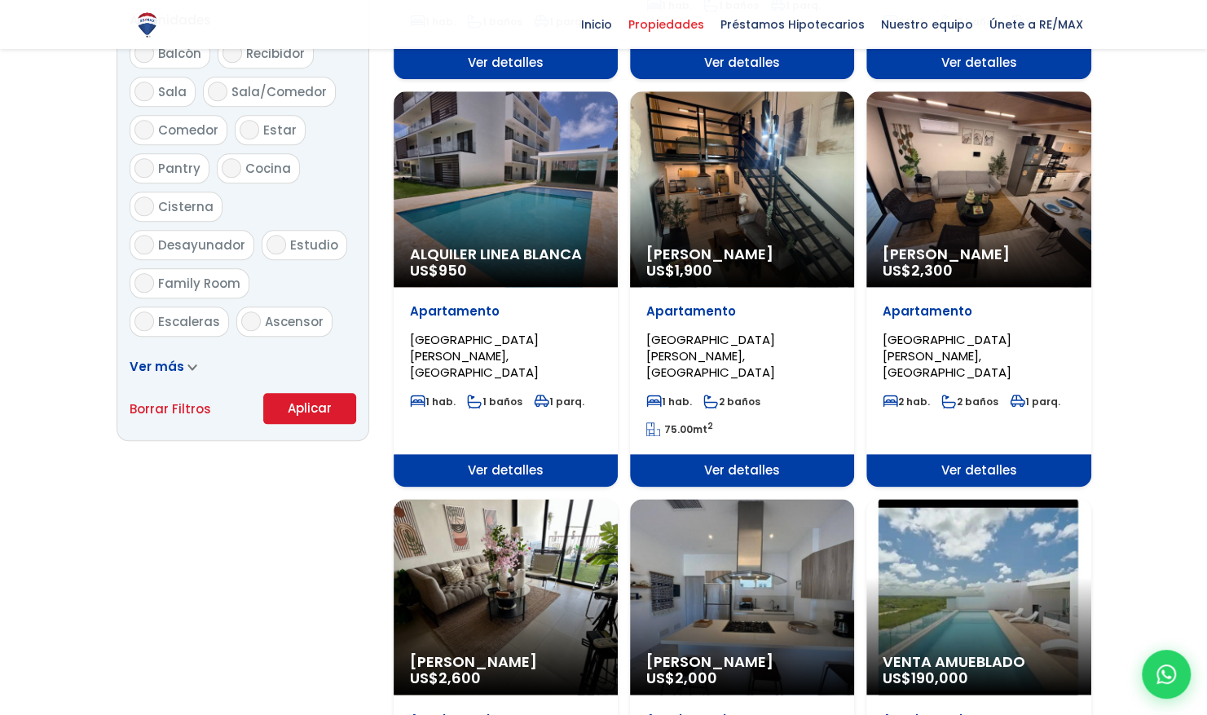
click at [285, 419] on button "Aplicar" at bounding box center [309, 408] width 93 height 31
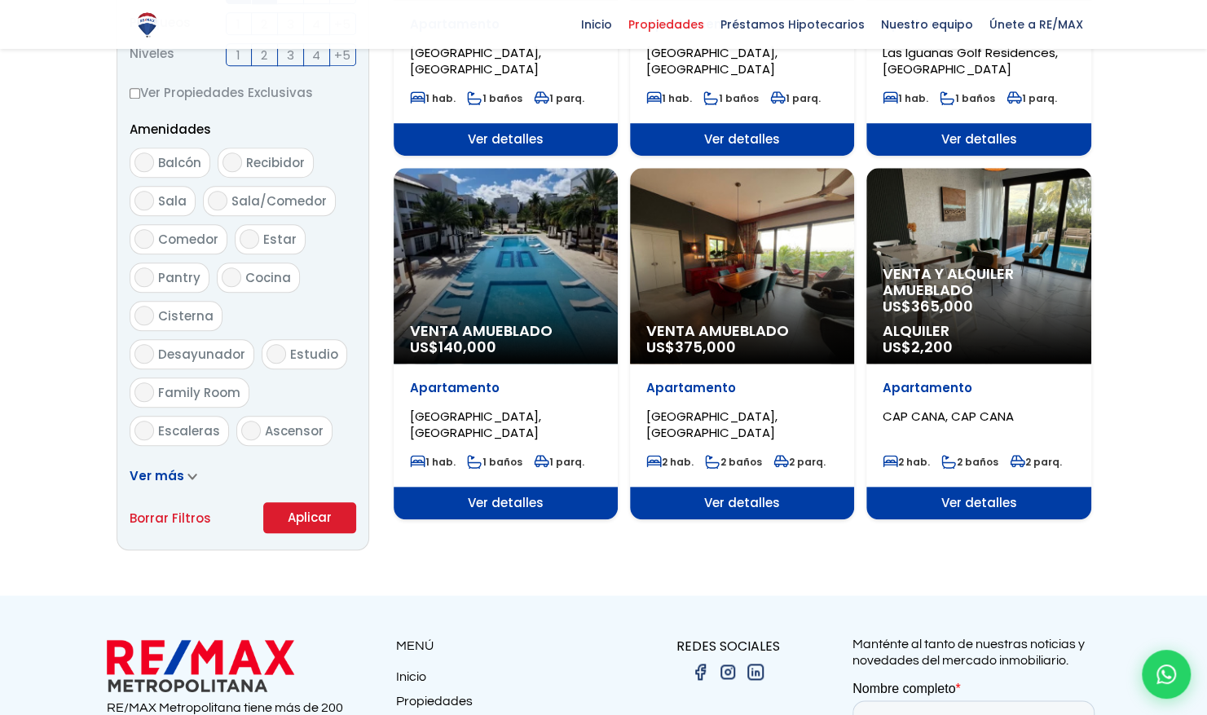
scroll to position [897, 0]
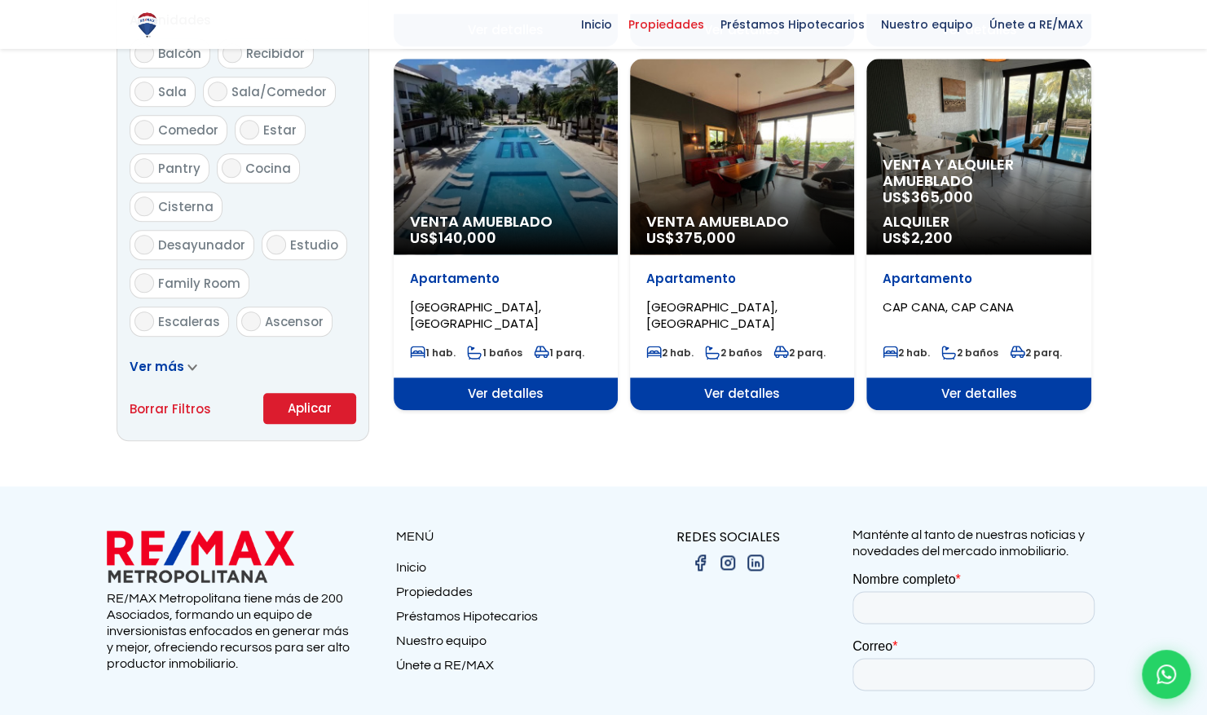
click at [505, 401] on span "Ver detalles" at bounding box center [506, 393] width 224 height 33
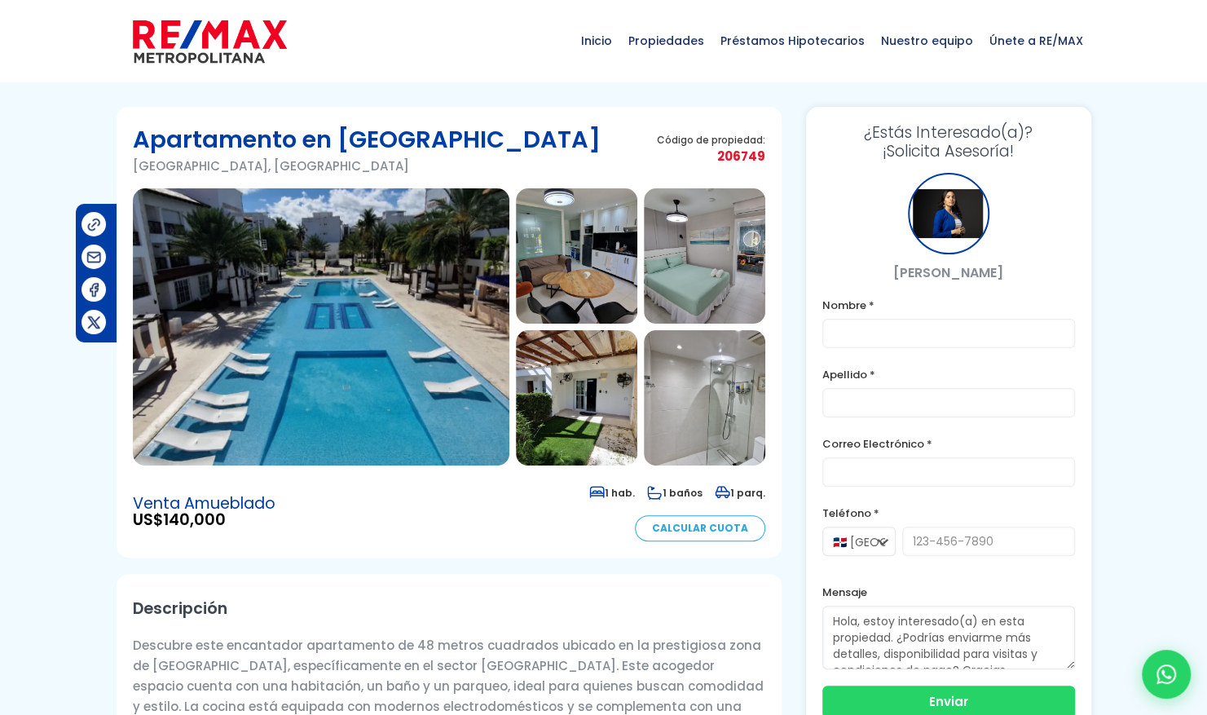
click at [597, 258] on img at bounding box center [576, 255] width 121 height 135
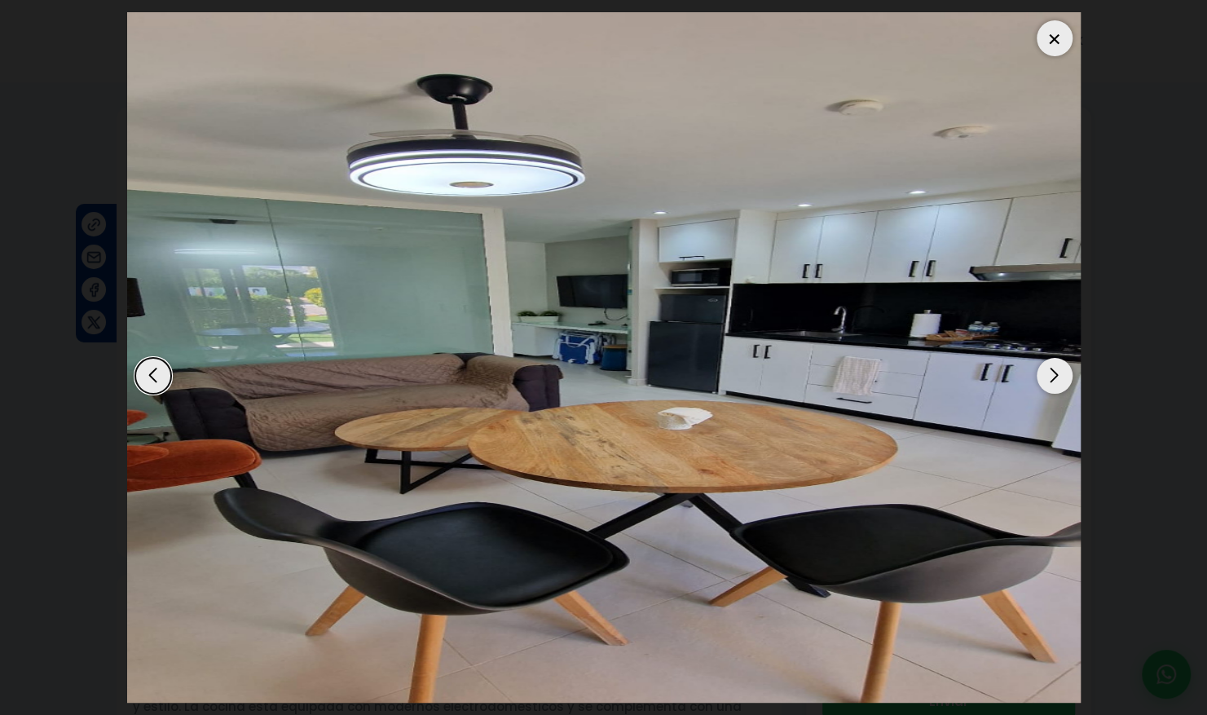
click at [1069, 365] on div "Next slide" at bounding box center [1055, 376] width 36 height 36
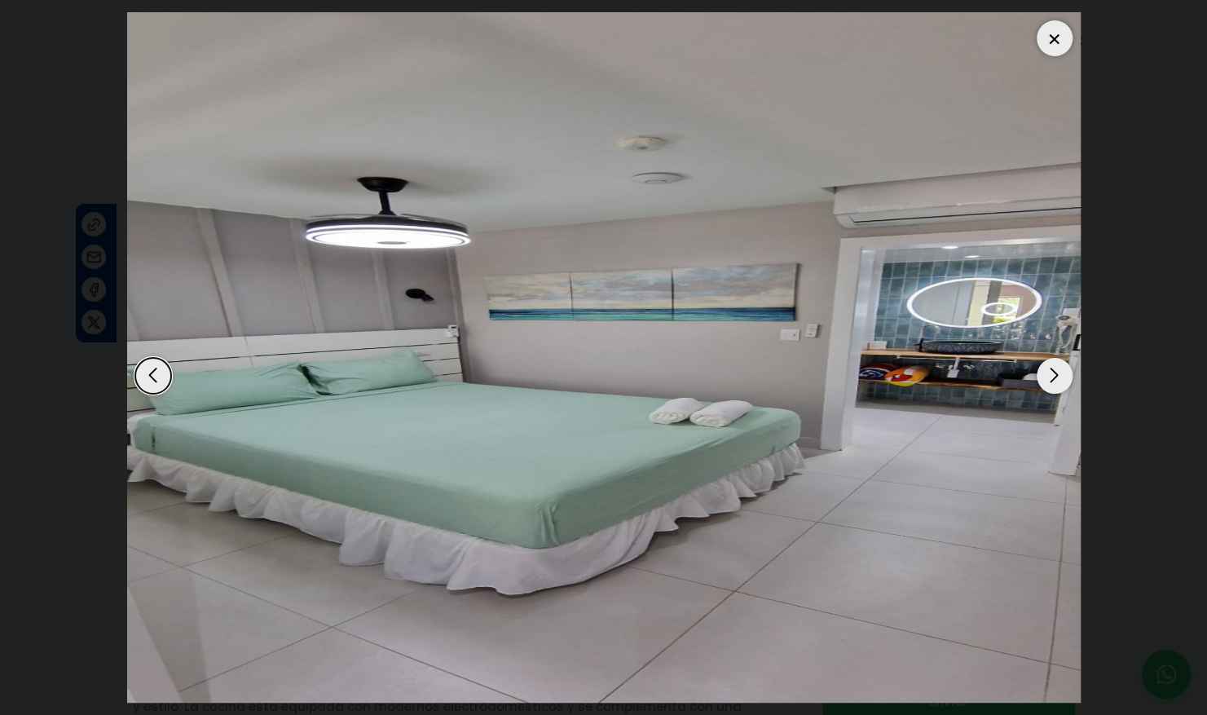
click at [1059, 377] on div "Next slide" at bounding box center [1055, 376] width 36 height 36
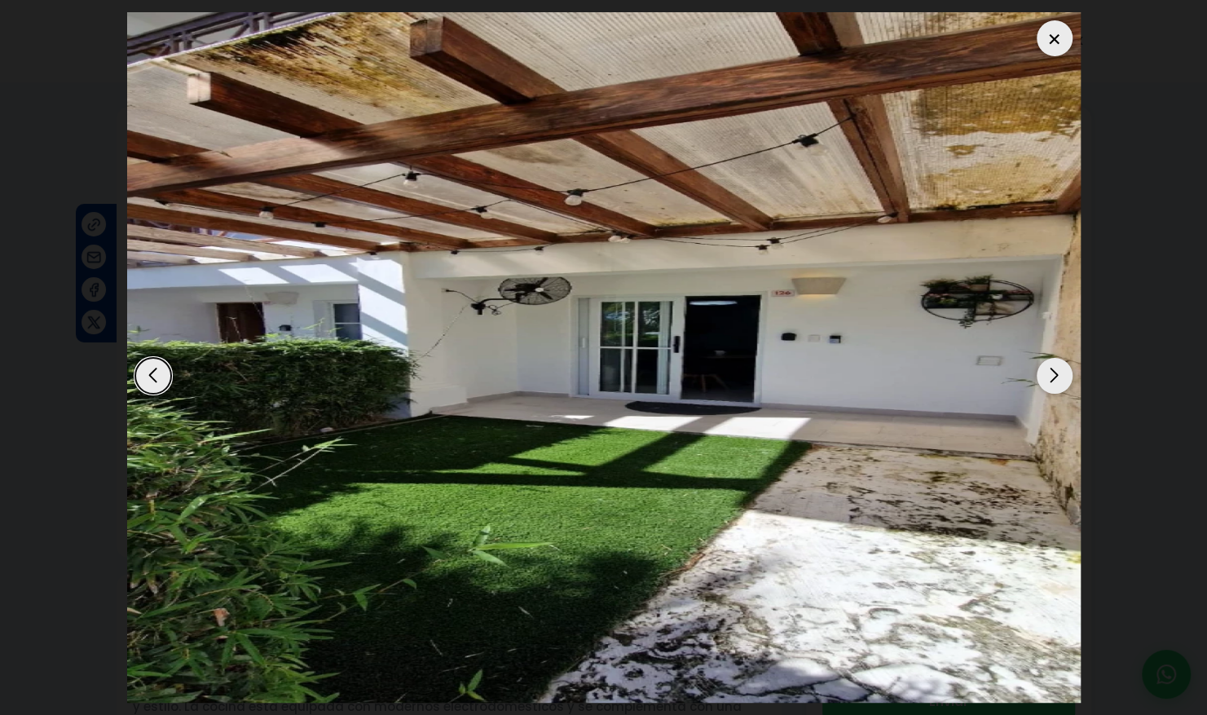
click at [1059, 377] on div "Next slide" at bounding box center [1055, 376] width 36 height 36
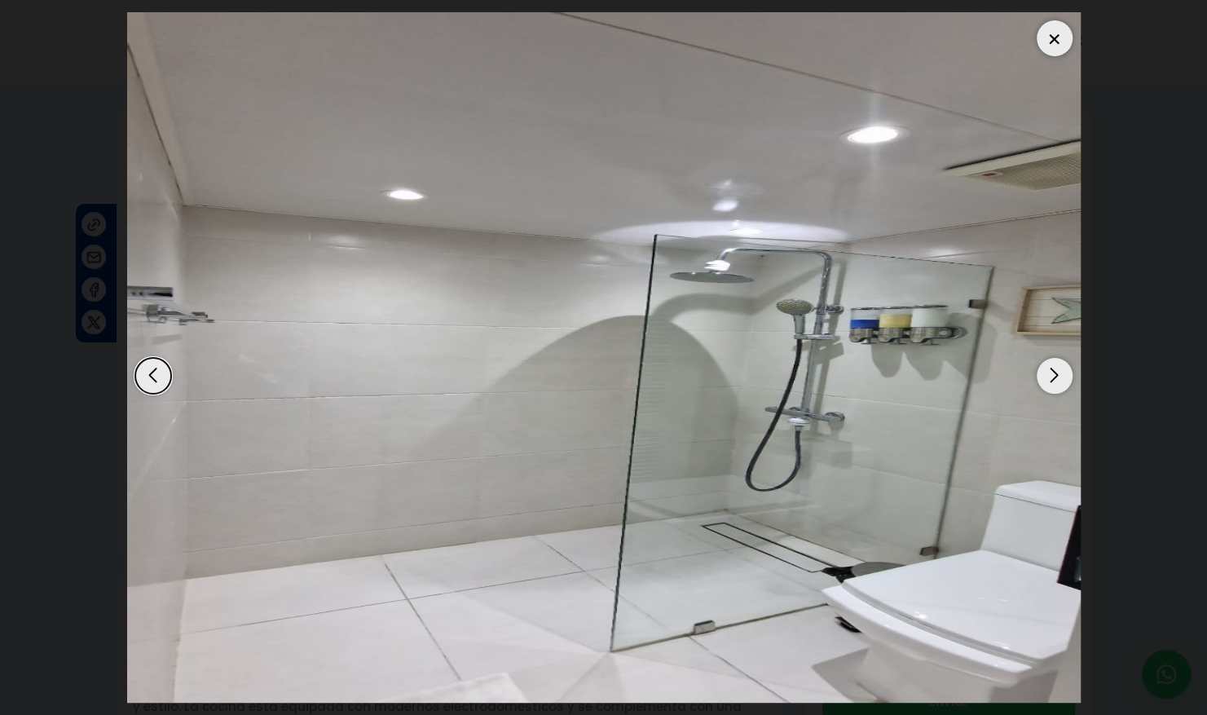
click at [1059, 378] on div "Next slide" at bounding box center [1055, 376] width 36 height 36
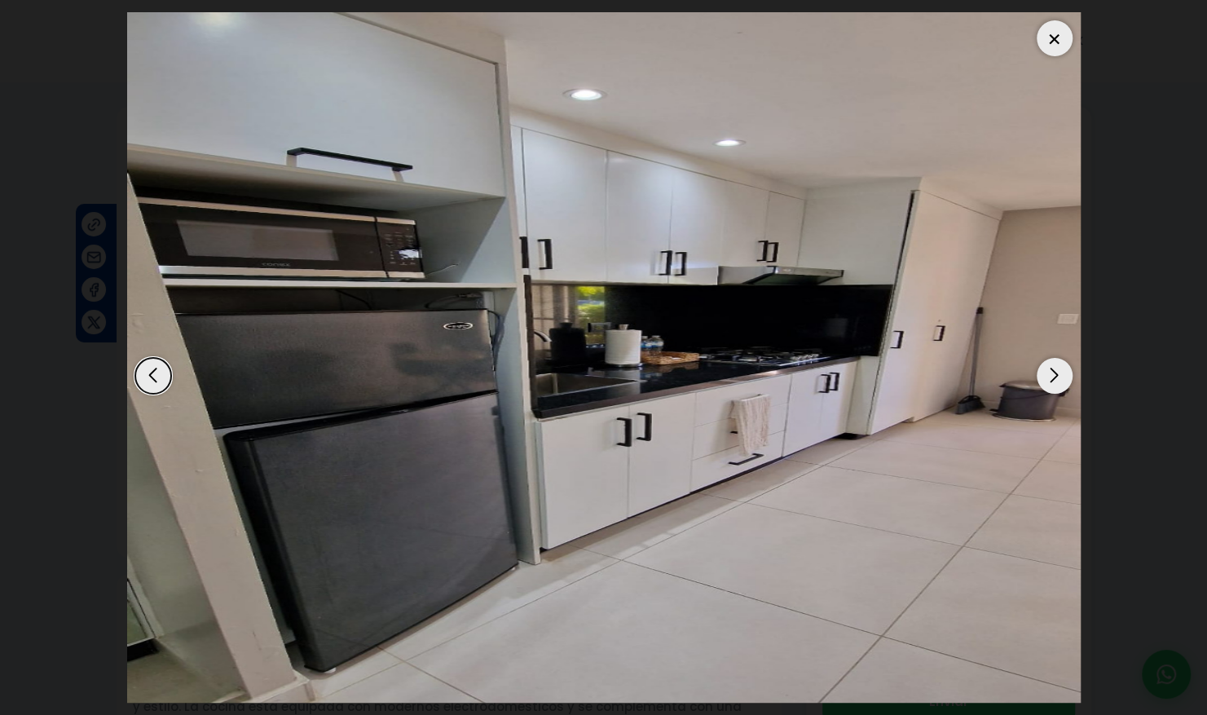
click at [1060, 382] on div "Next slide" at bounding box center [1055, 376] width 36 height 36
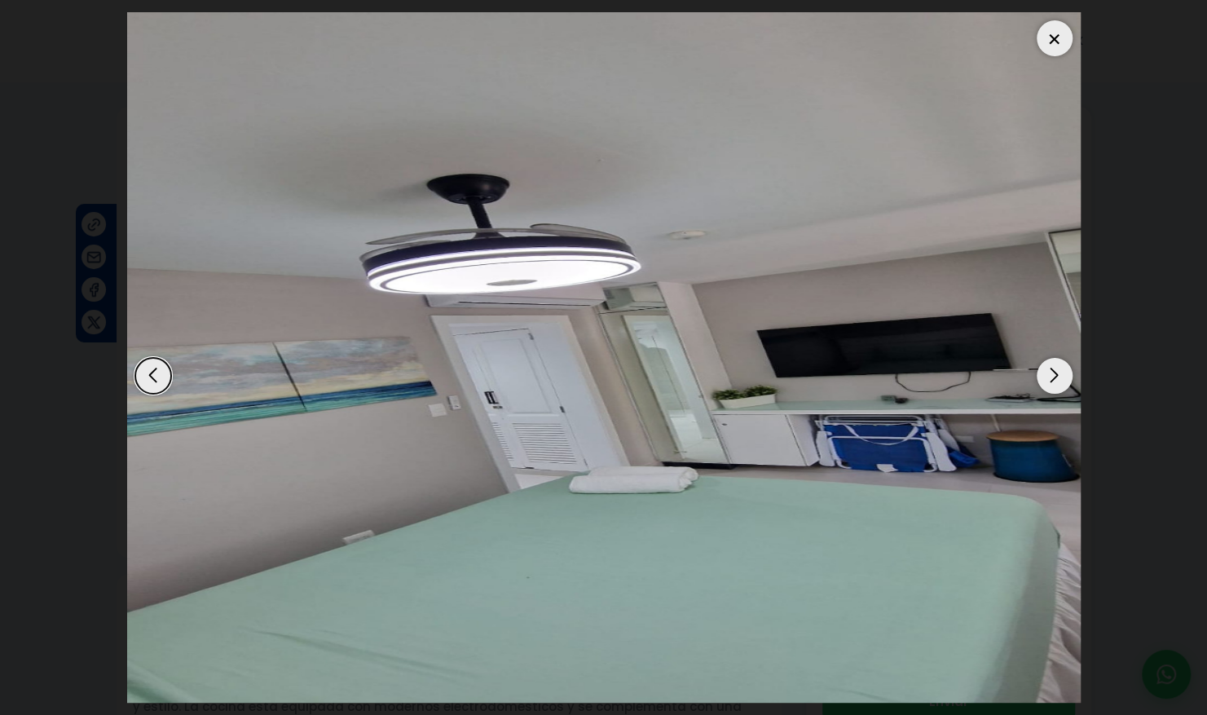
click at [1060, 382] on div "Next slide" at bounding box center [1055, 376] width 36 height 36
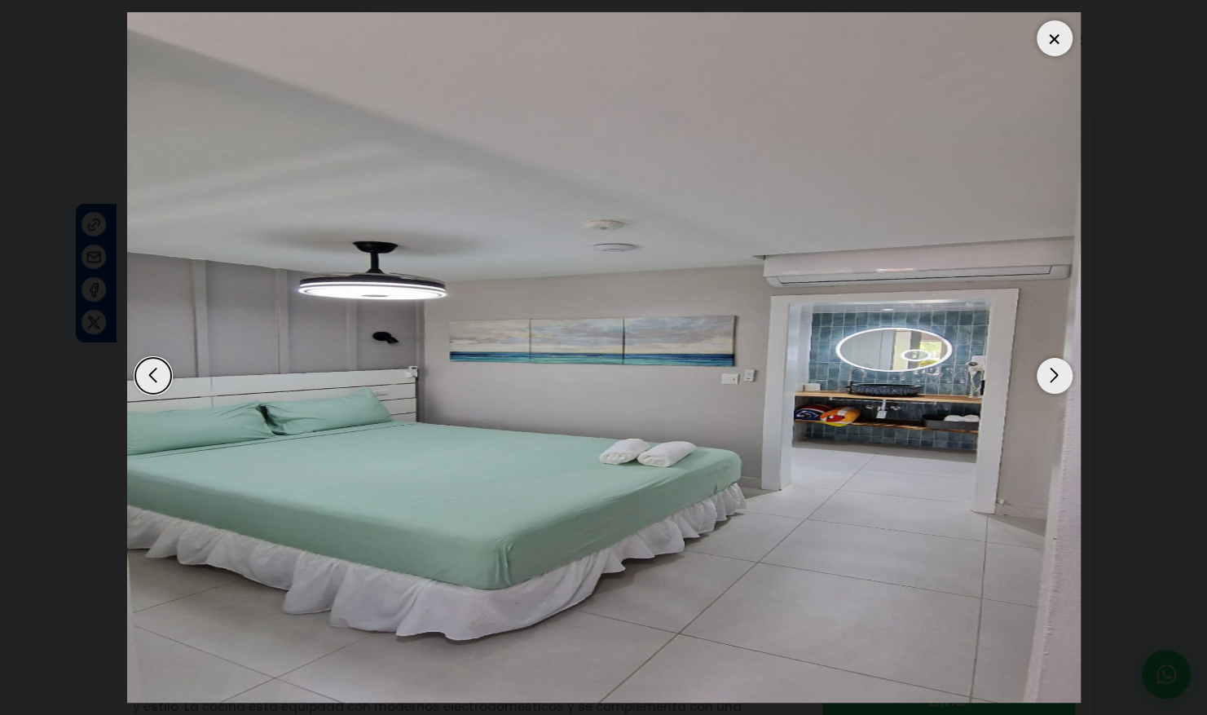
click at [1060, 382] on div "Next slide" at bounding box center [1055, 376] width 36 height 36
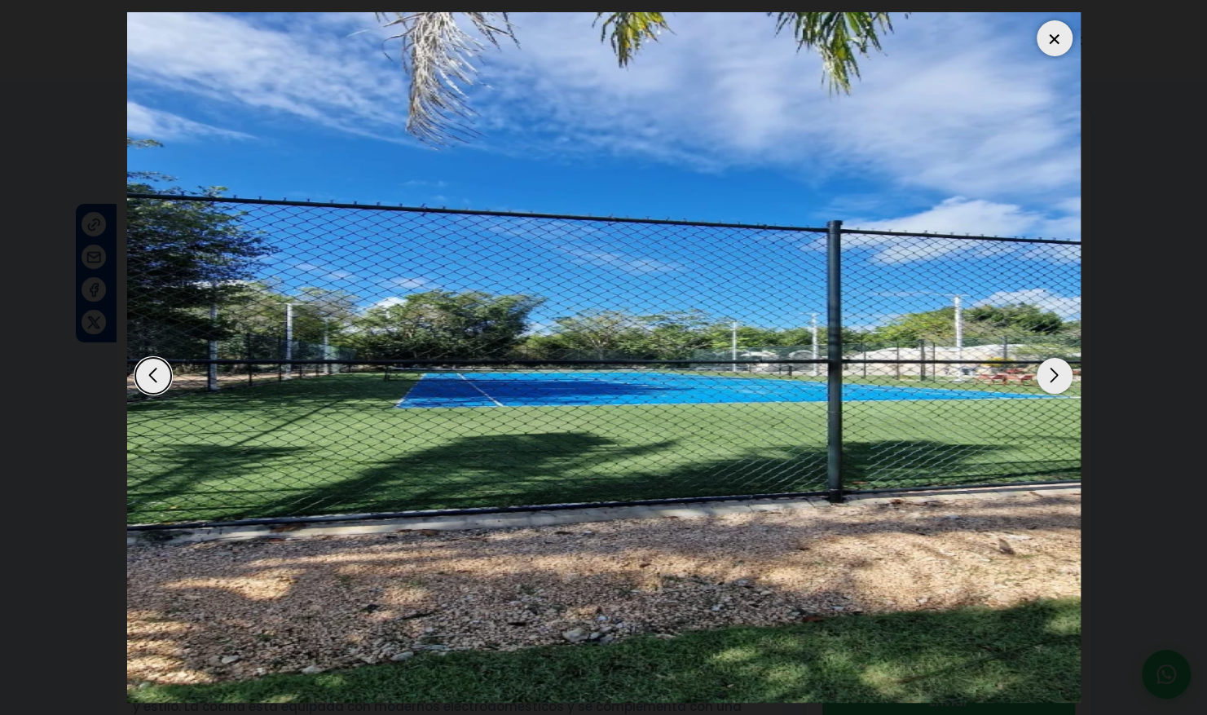
click at [1059, 32] on div at bounding box center [1055, 38] width 36 height 36
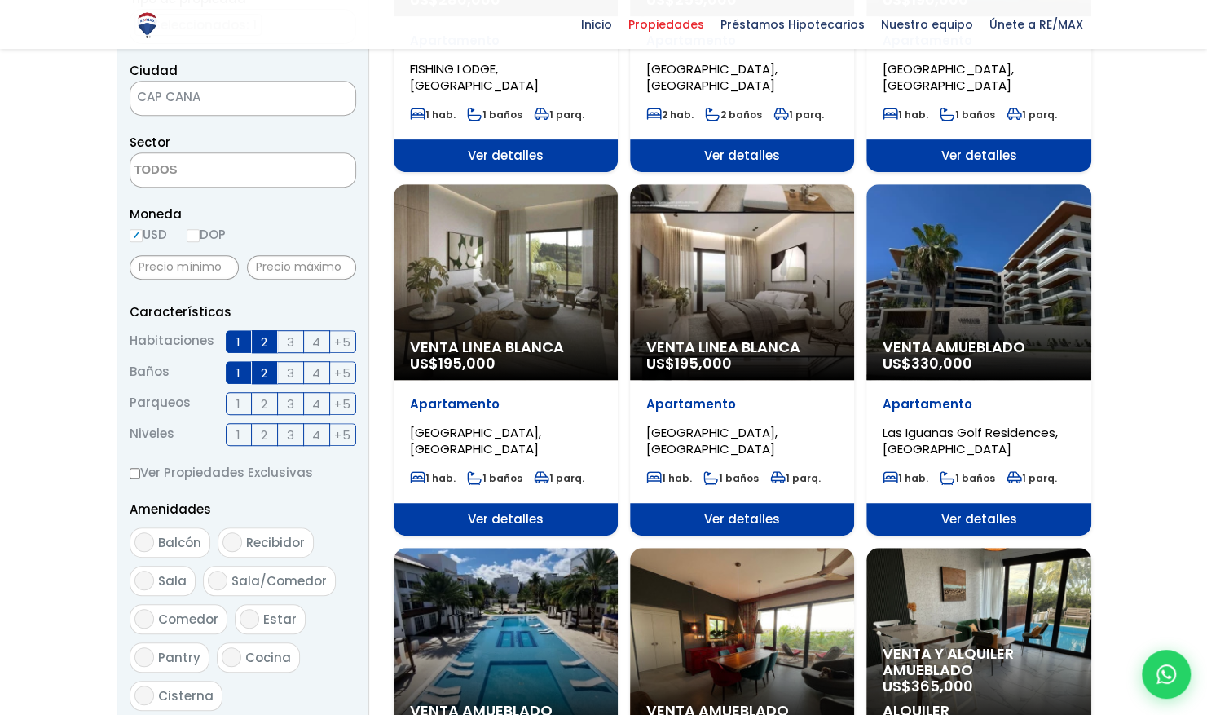
scroll to position [734, 0]
